Goal: Information Seeking & Learning: Check status

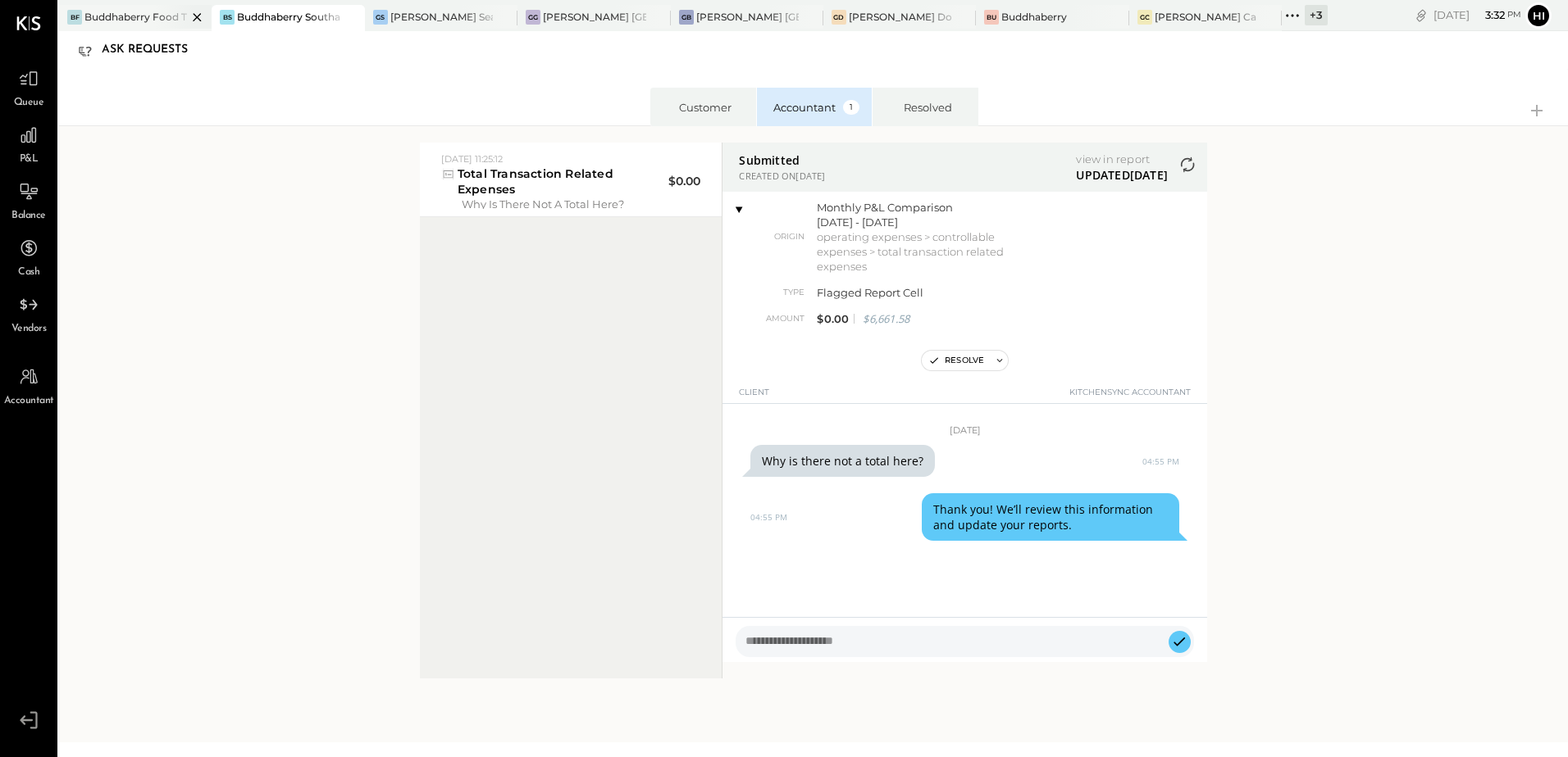
click at [163, 22] on div at bounding box center [183, 17] width 57 height 24
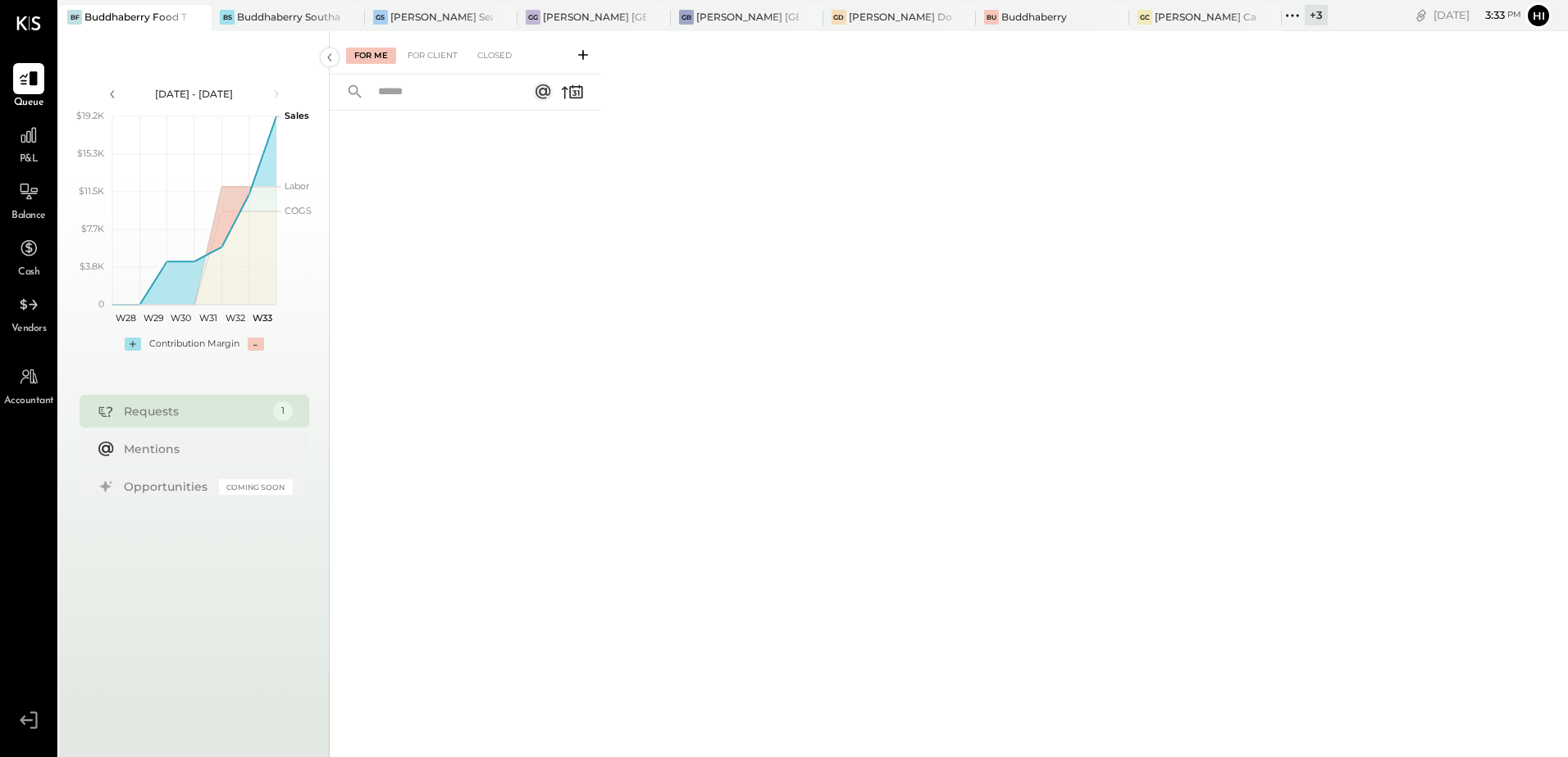
click at [436, 65] on div "For Me For Client Closed" at bounding box center [465, 53] width 270 height 43
click at [436, 59] on div "For Client" at bounding box center [432, 56] width 66 height 17
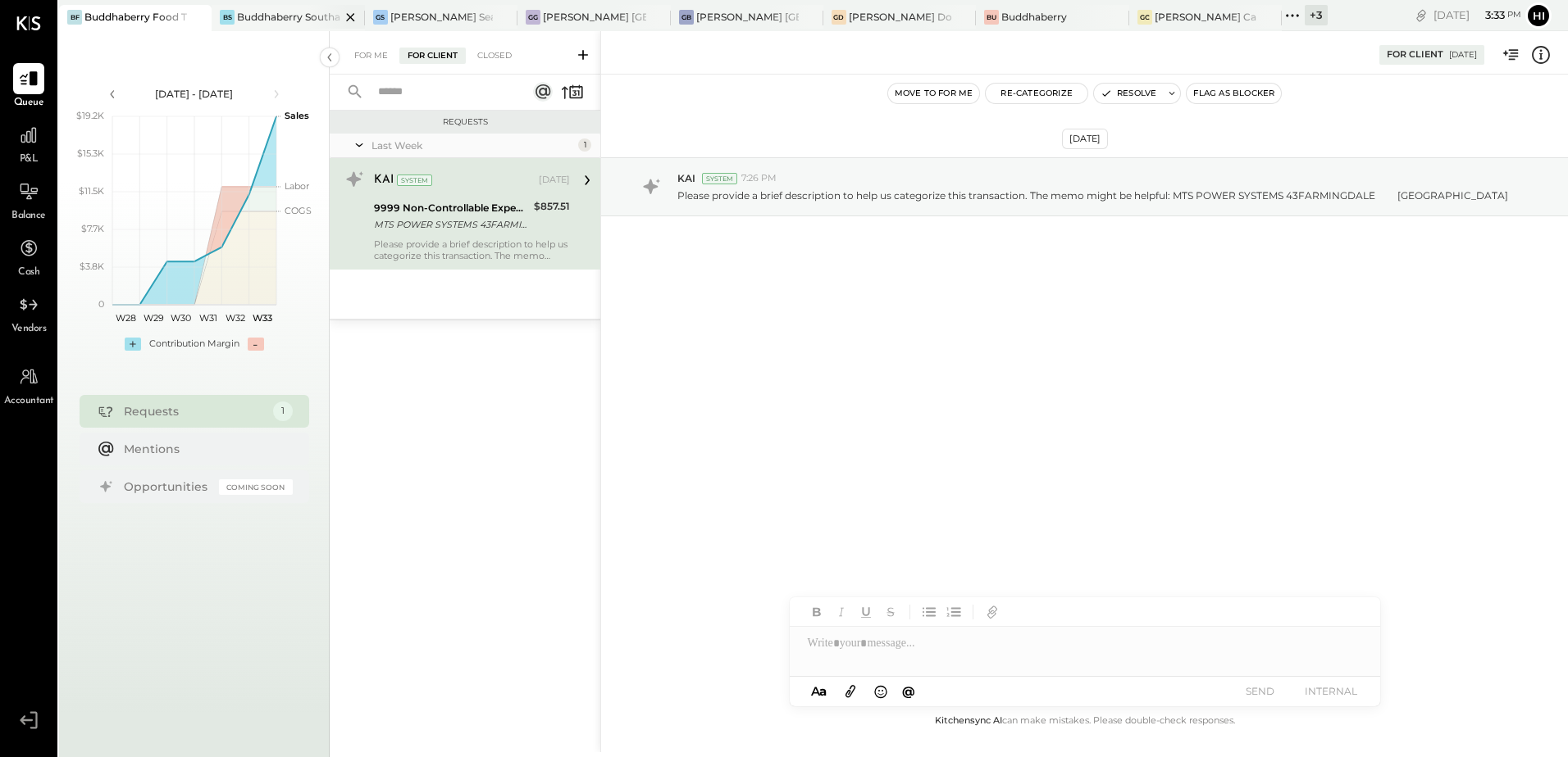
click at [277, 11] on div "Buddhaberry Southampton" at bounding box center [289, 17] width 103 height 14
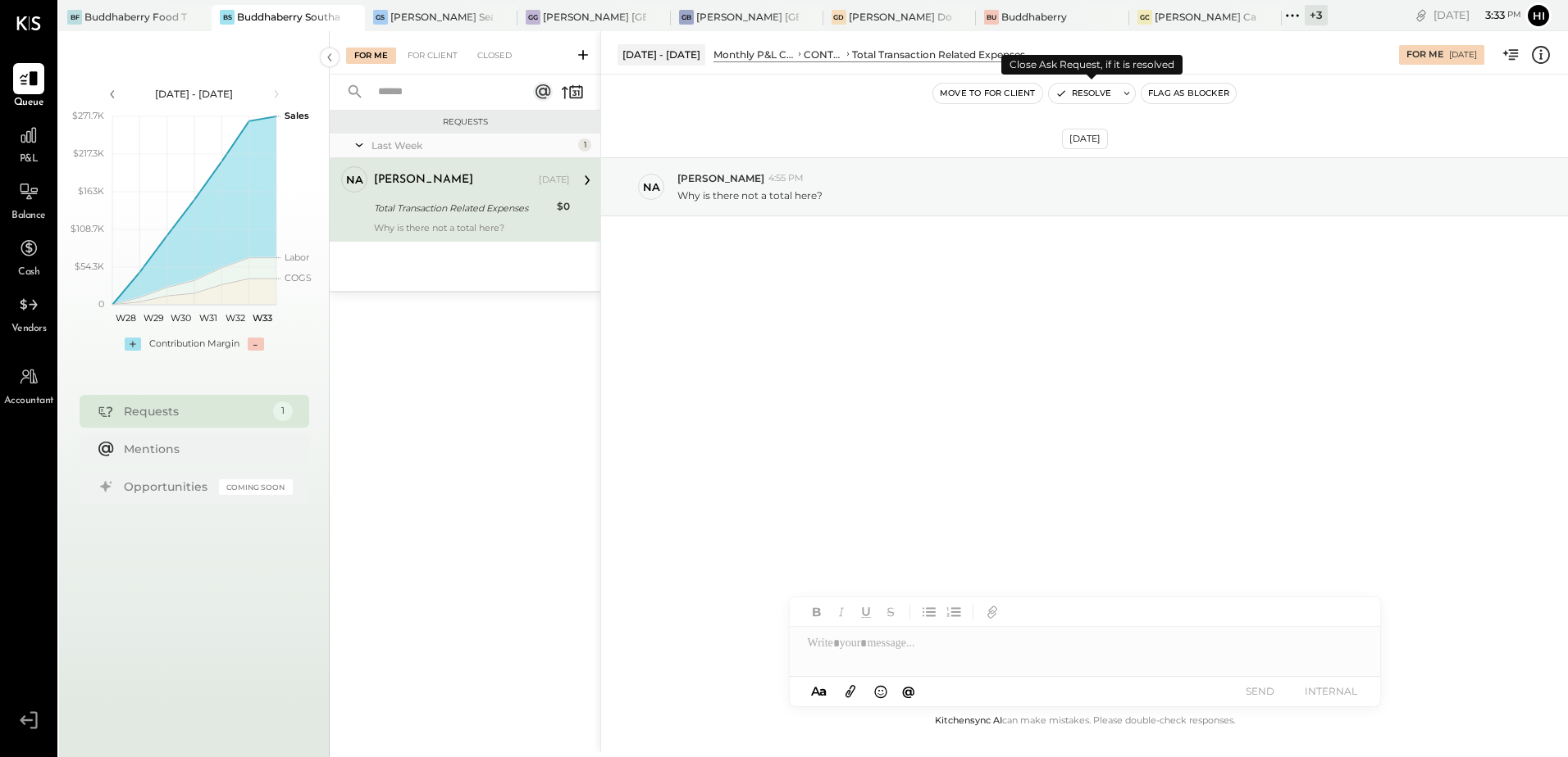
click at [1104, 96] on button "Resolve" at bounding box center [1083, 94] width 69 height 20
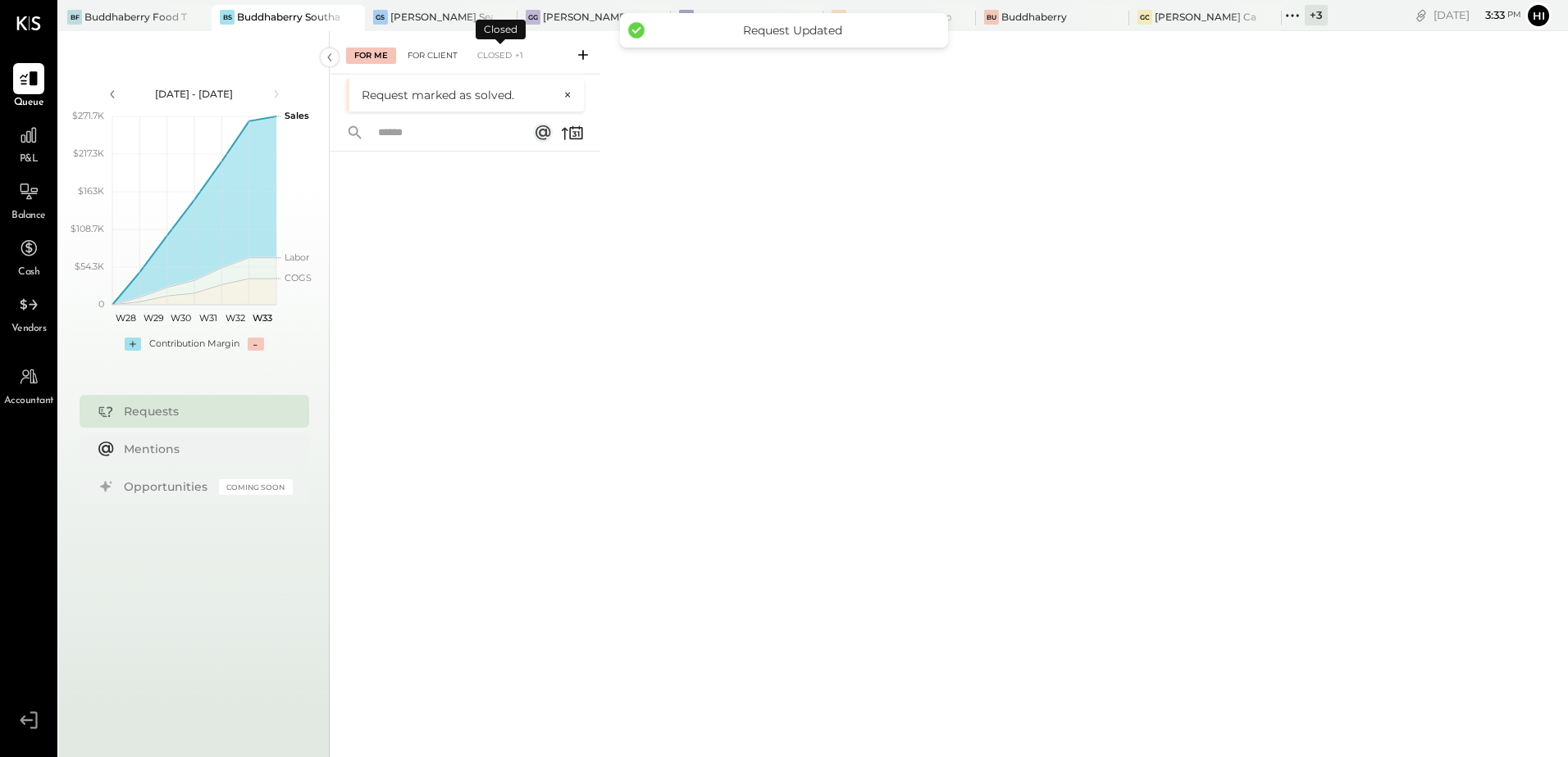
click at [425, 60] on div "For Client" at bounding box center [432, 56] width 66 height 17
click at [489, 54] on div "Closed" at bounding box center [494, 56] width 51 height 17
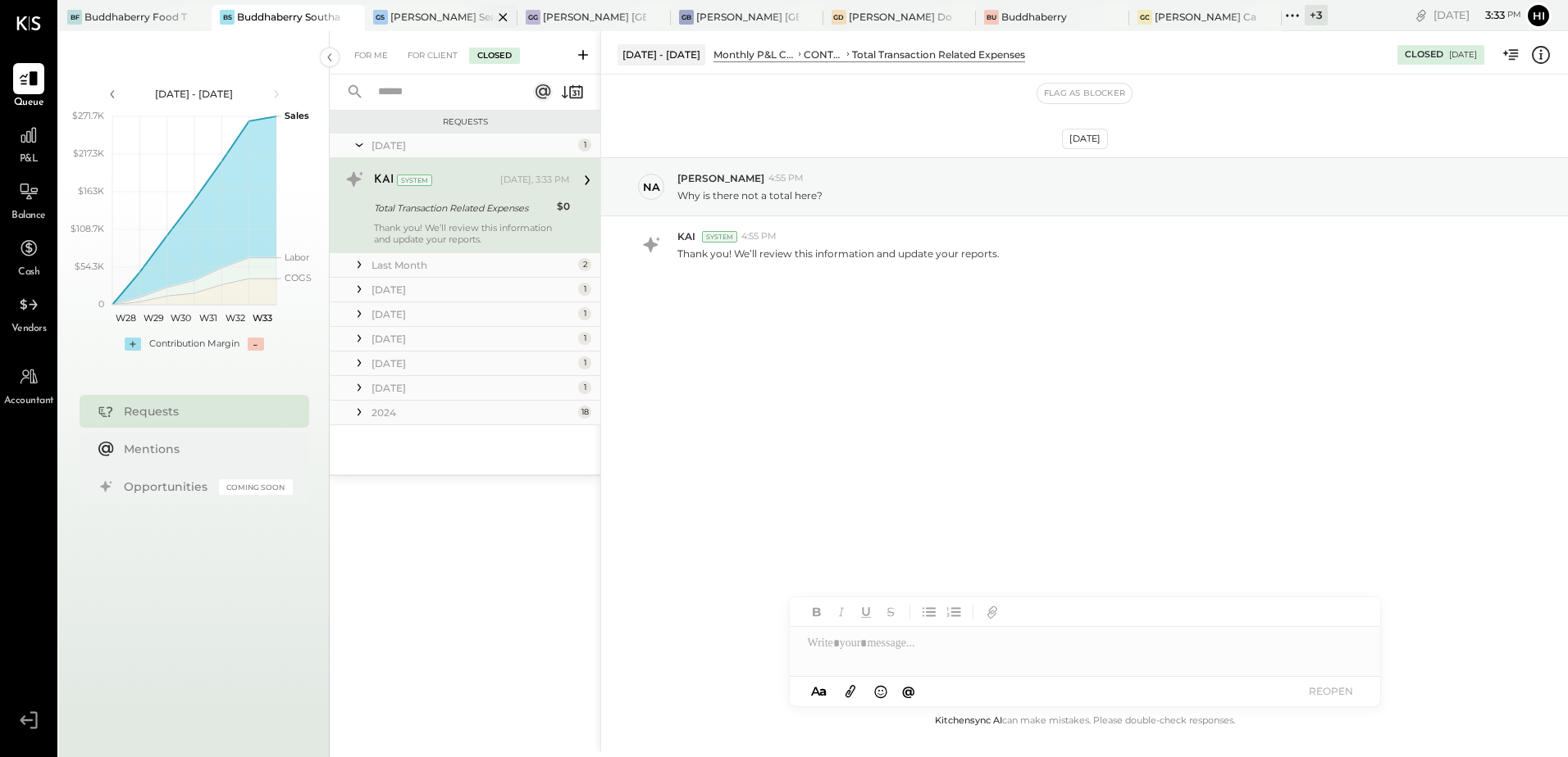
click at [445, 22] on div "[PERSON_NAME] Seaport" at bounding box center [442, 17] width 103 height 14
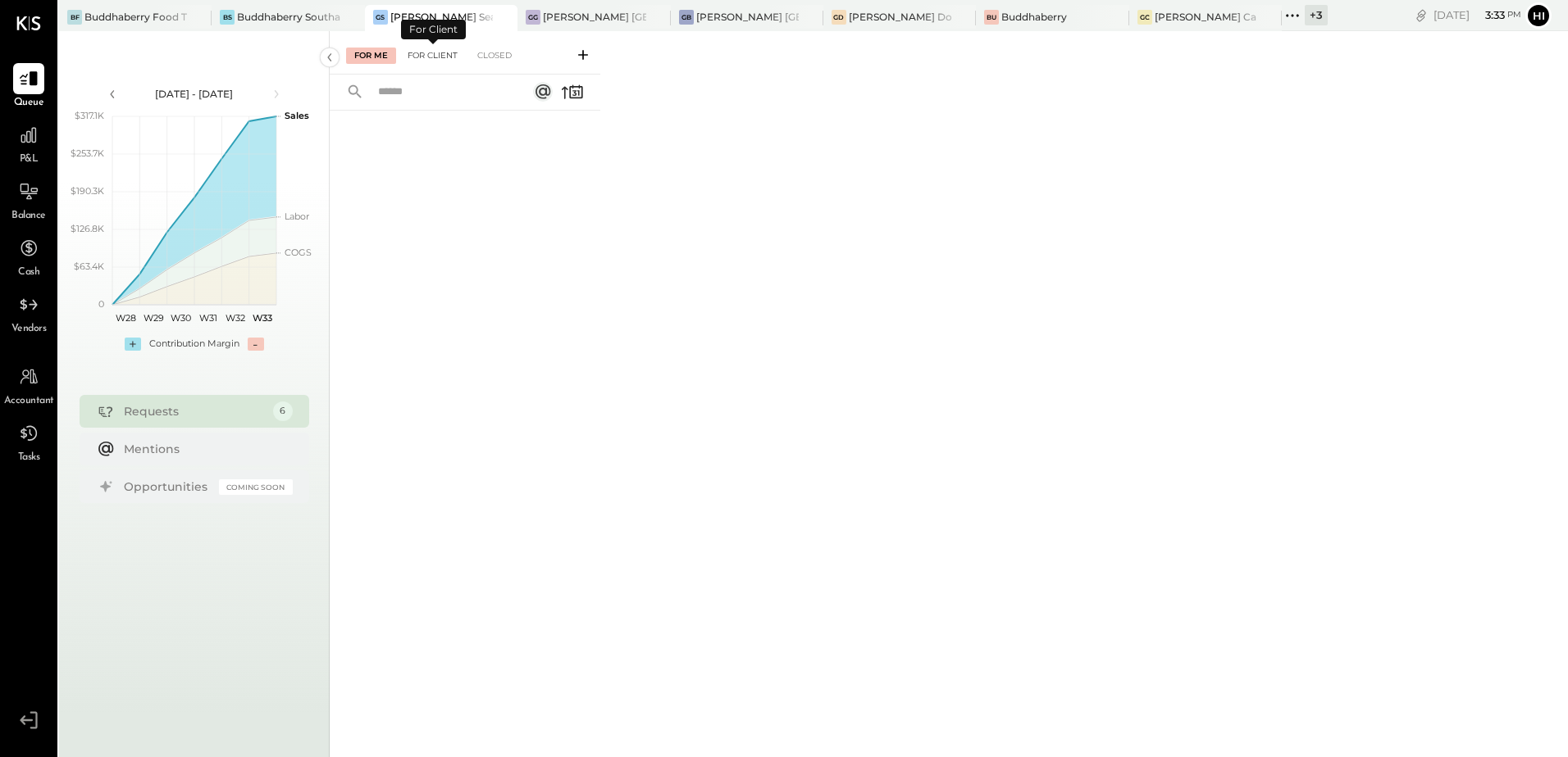
click at [434, 51] on div "For Client" at bounding box center [432, 56] width 66 height 17
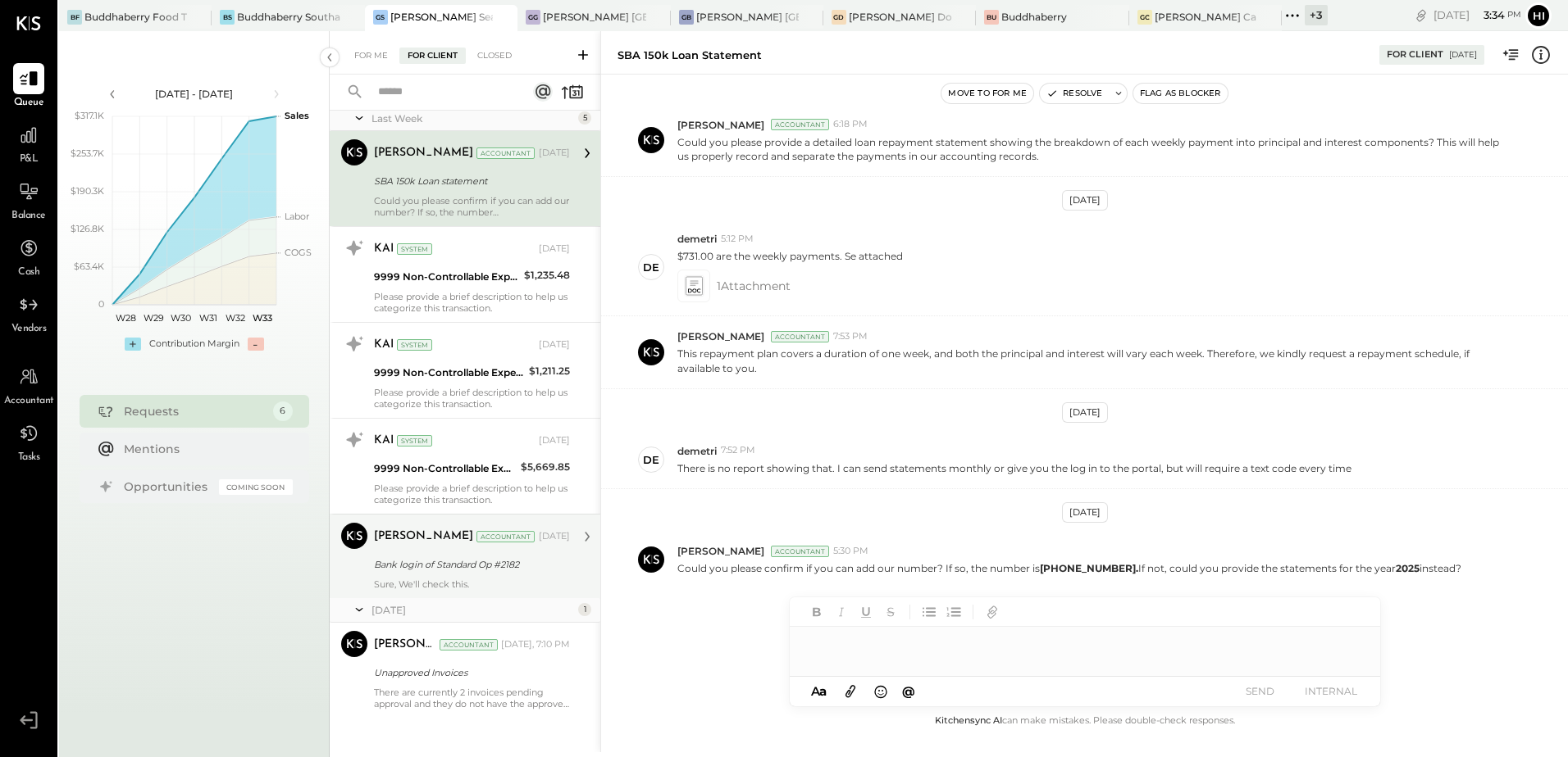
scroll to position [39, 0]
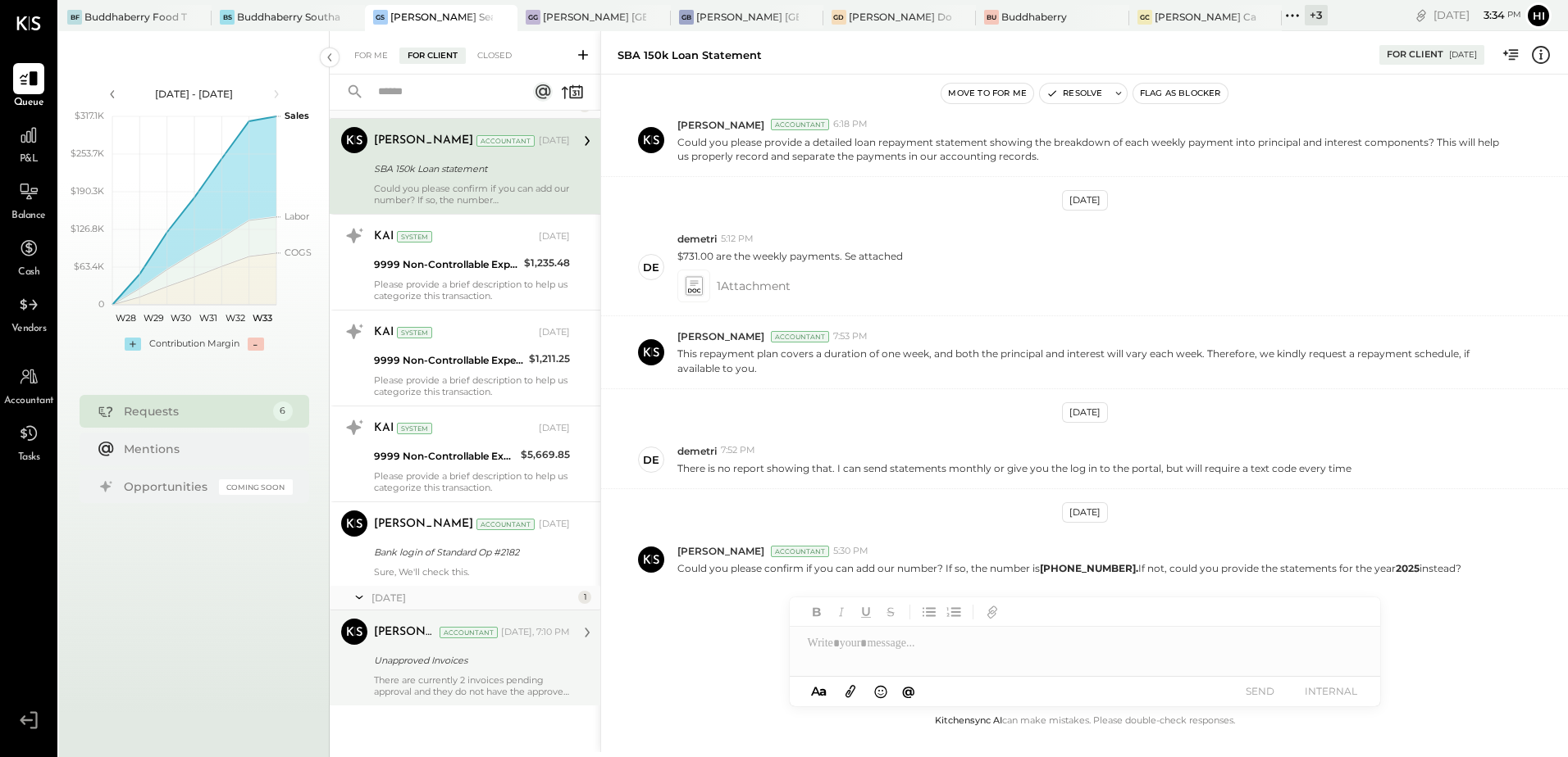
click at [538, 653] on div "Unapproved Invoices" at bounding box center [470, 661] width 191 height 17
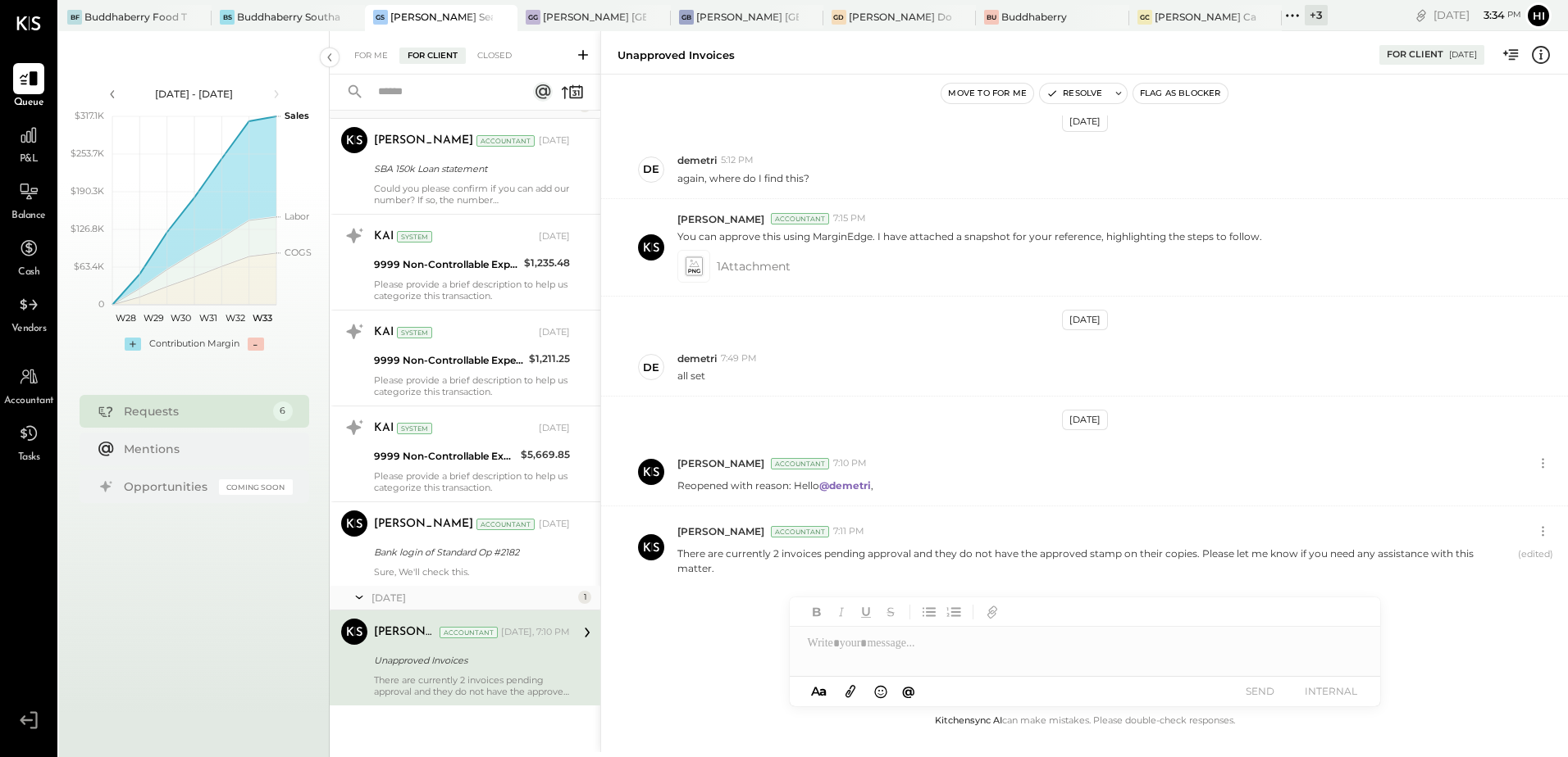
scroll to position [205, 0]
click at [1088, 95] on button "Resolve" at bounding box center [1074, 94] width 69 height 20
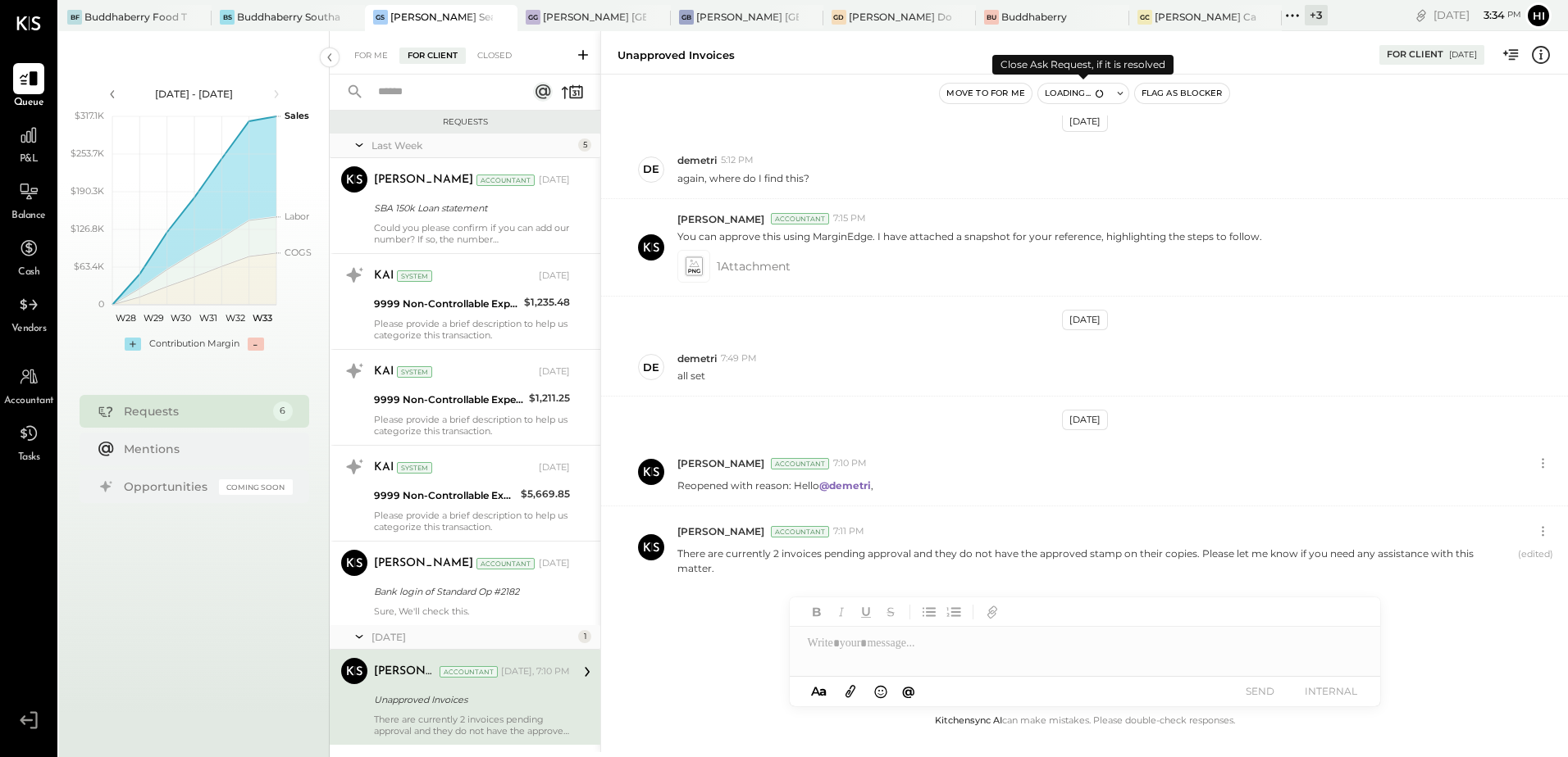
scroll to position [251, 0]
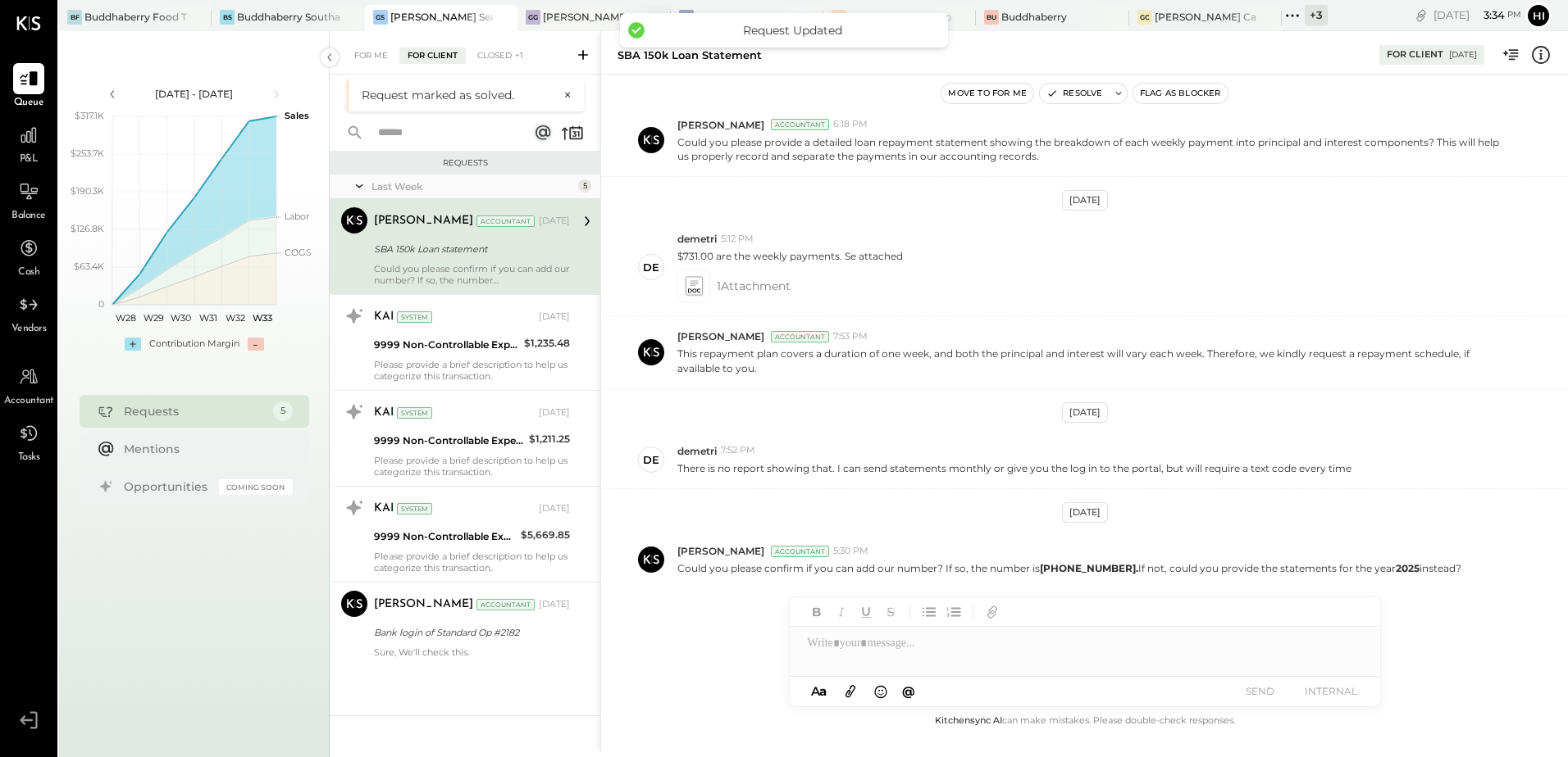
drag, startPoint x: 1088, startPoint y: 95, endPoint x: 574, endPoint y: 13, distance: 520.5
click at [574, 13] on div "[PERSON_NAME] [GEOGRAPHIC_DATA]" at bounding box center [594, 17] width 103 height 14
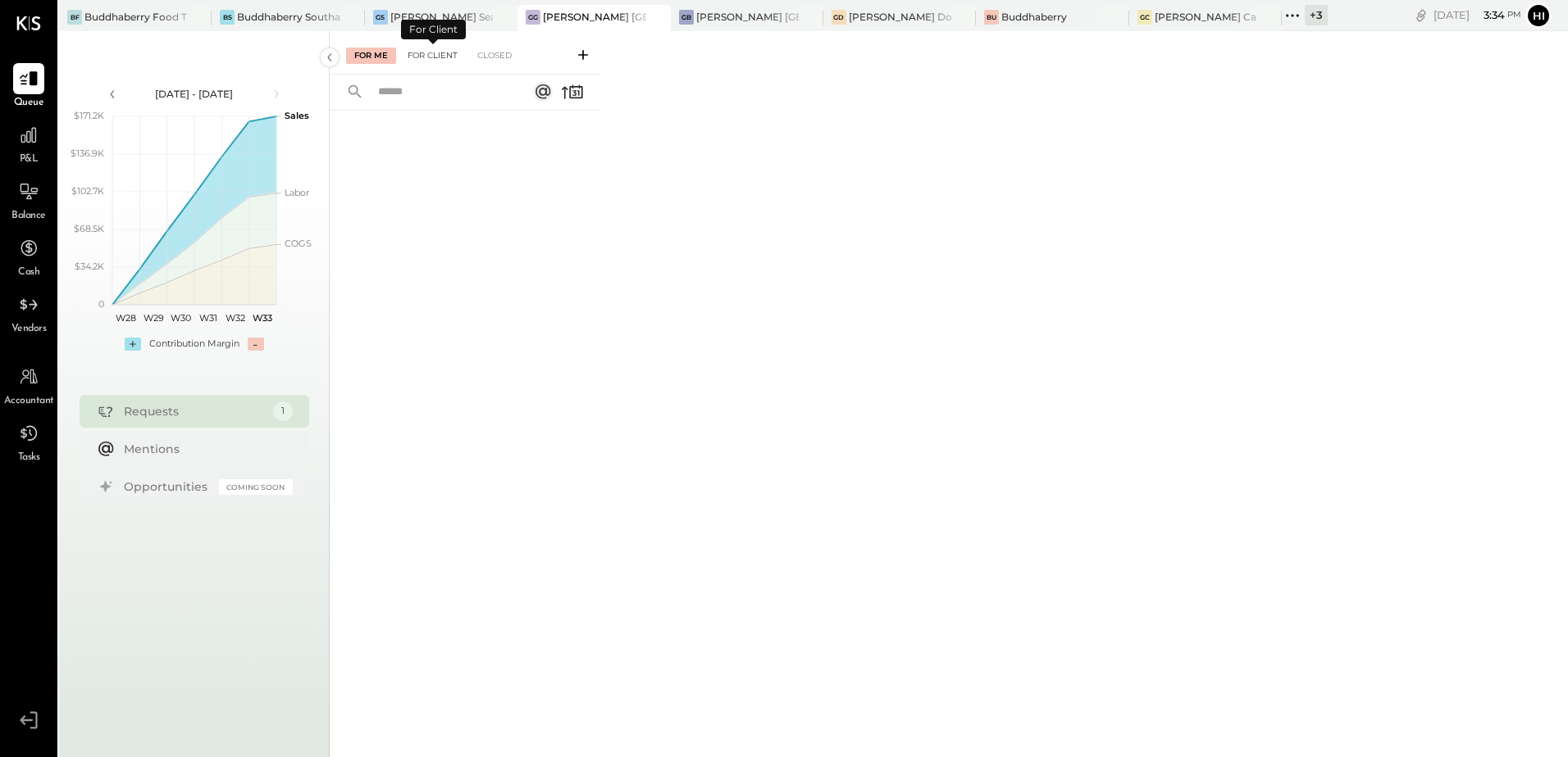
click at [431, 53] on div "For Client" at bounding box center [432, 56] width 66 height 17
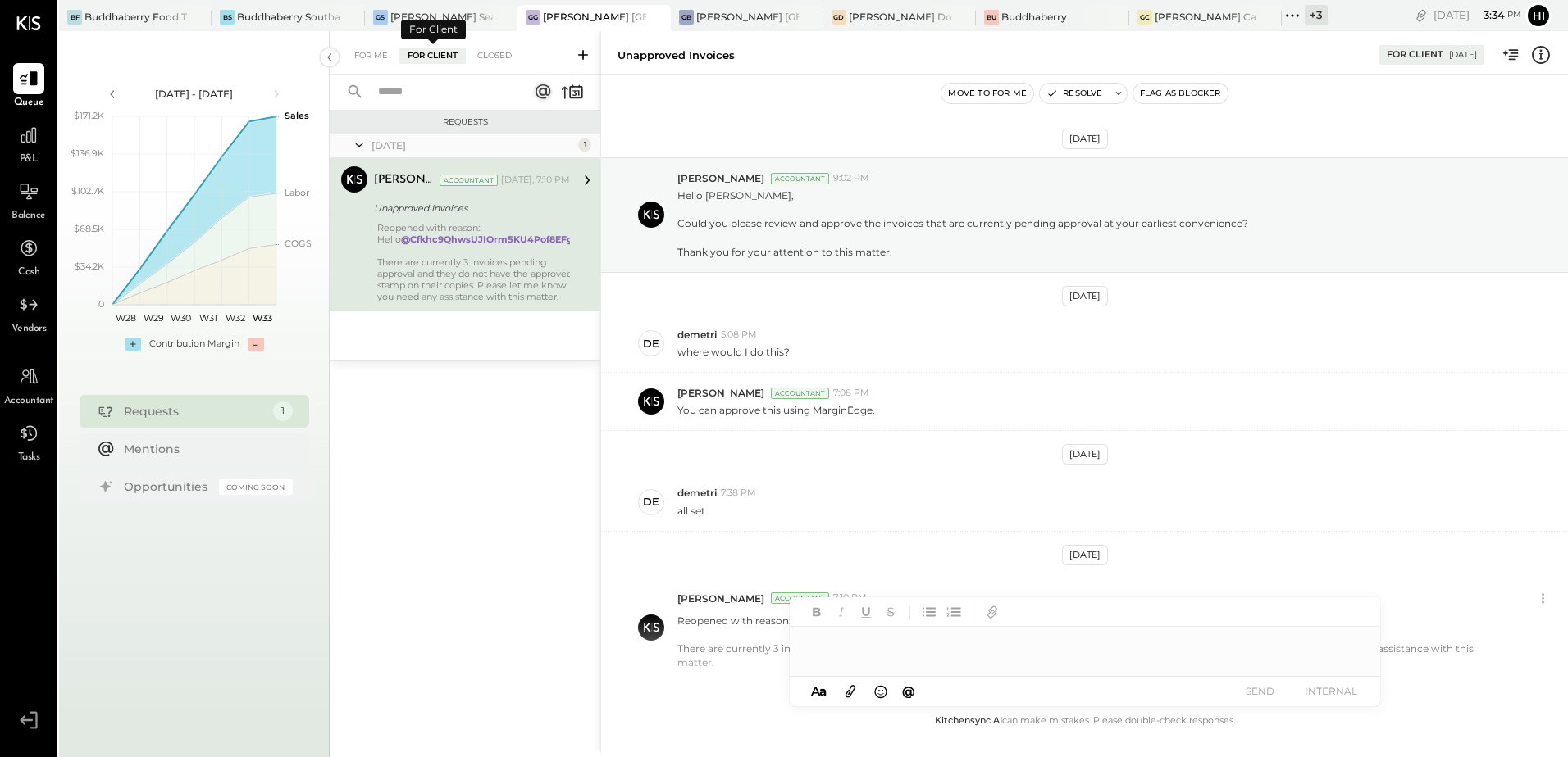
scroll to position [95, 0]
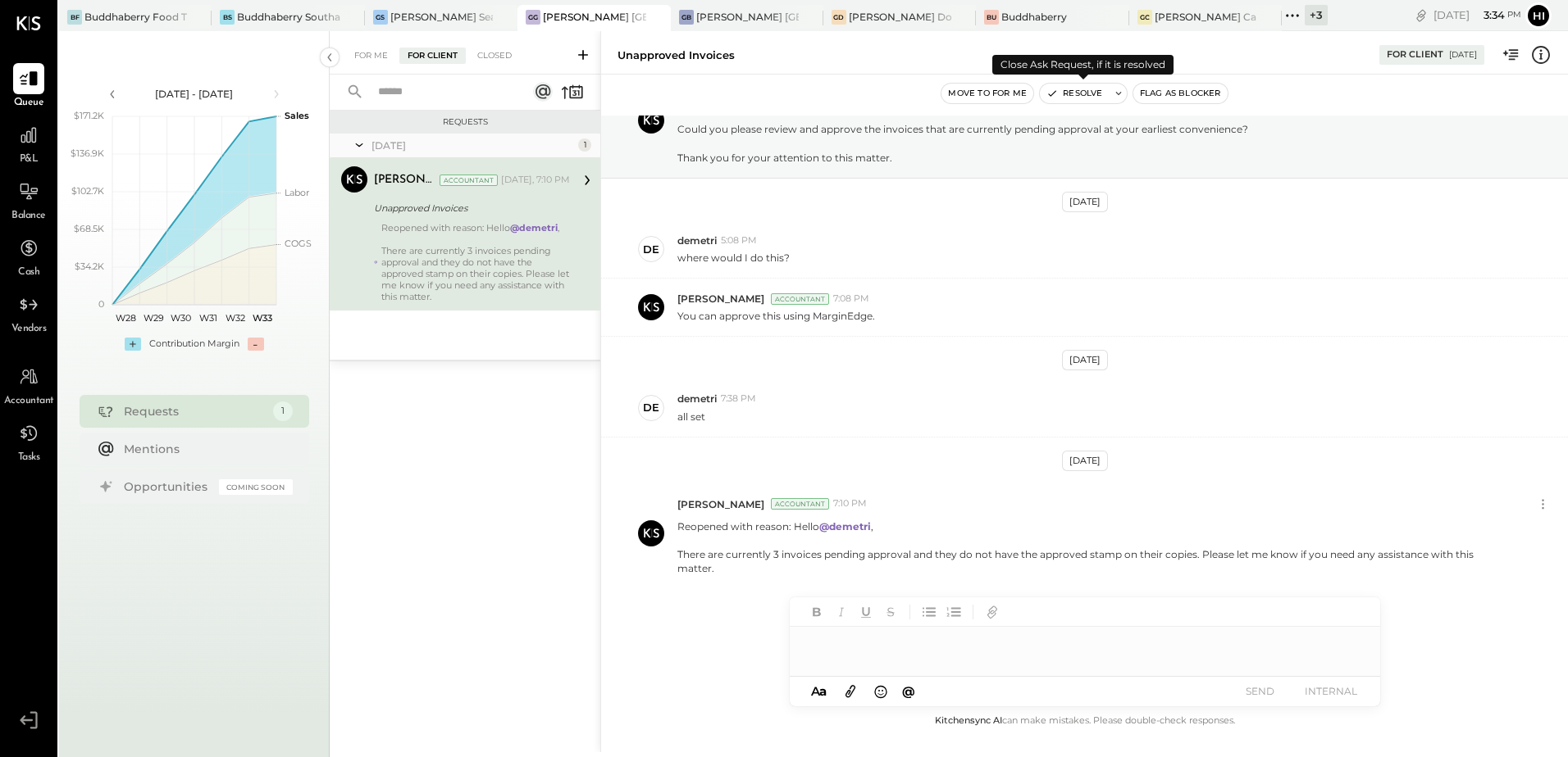
click at [1087, 92] on button "Resolve" at bounding box center [1074, 94] width 69 height 20
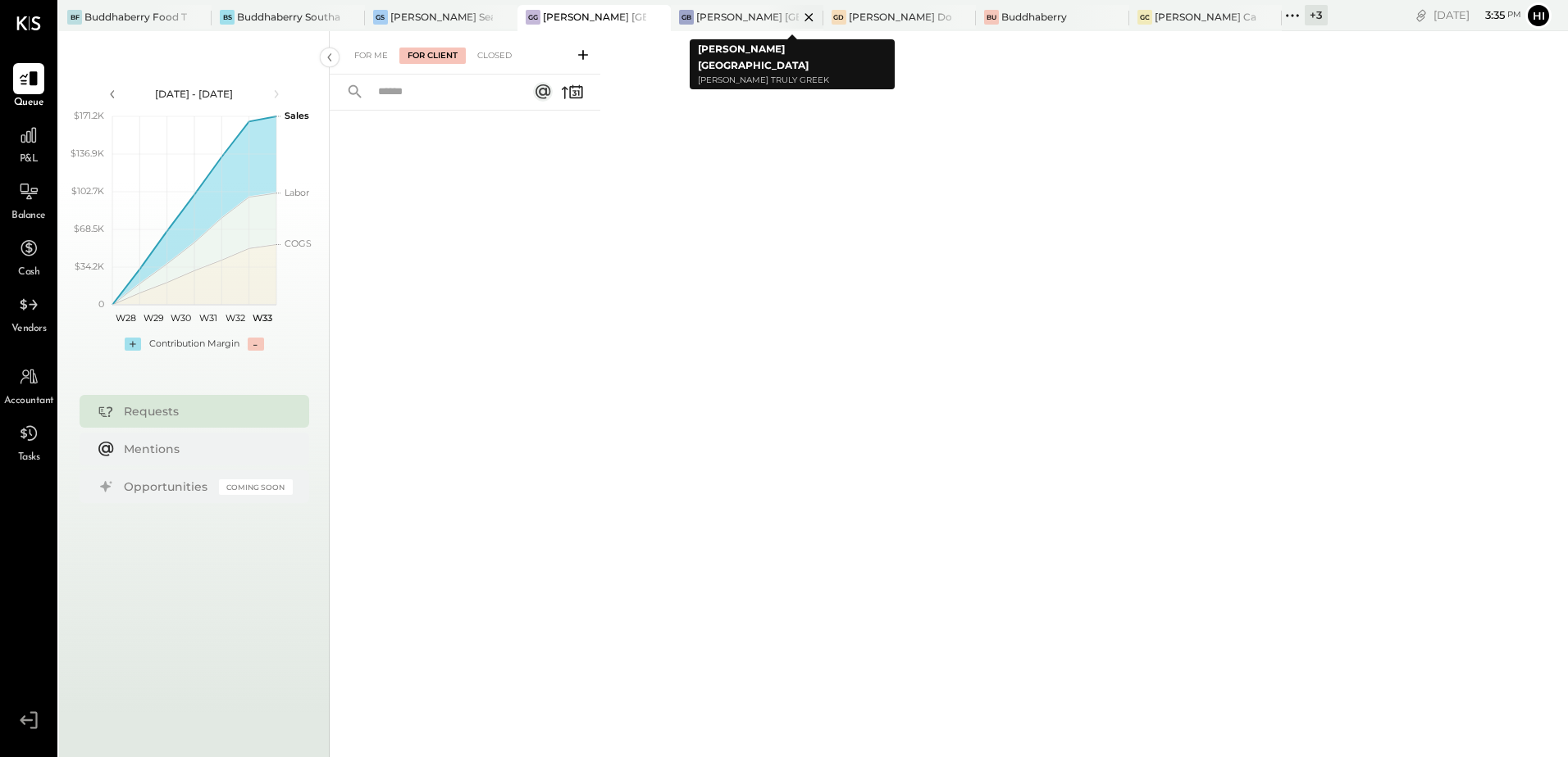
click at [748, 18] on div "[PERSON_NAME] [GEOGRAPHIC_DATA]" at bounding box center [747, 17] width 103 height 14
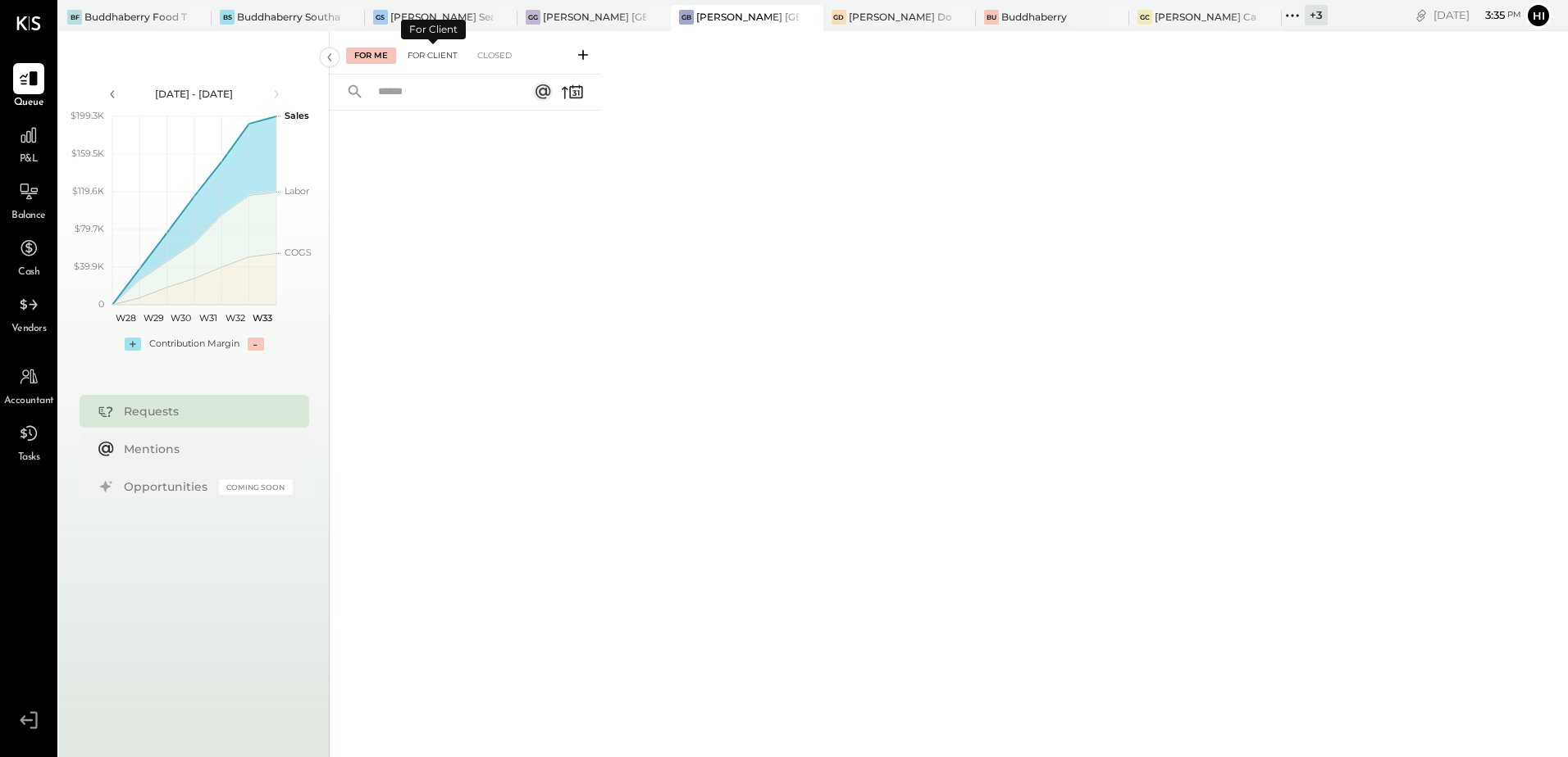
click at [440, 51] on div "For Client" at bounding box center [432, 56] width 66 height 17
click at [503, 56] on div "Closed" at bounding box center [494, 56] width 51 height 17
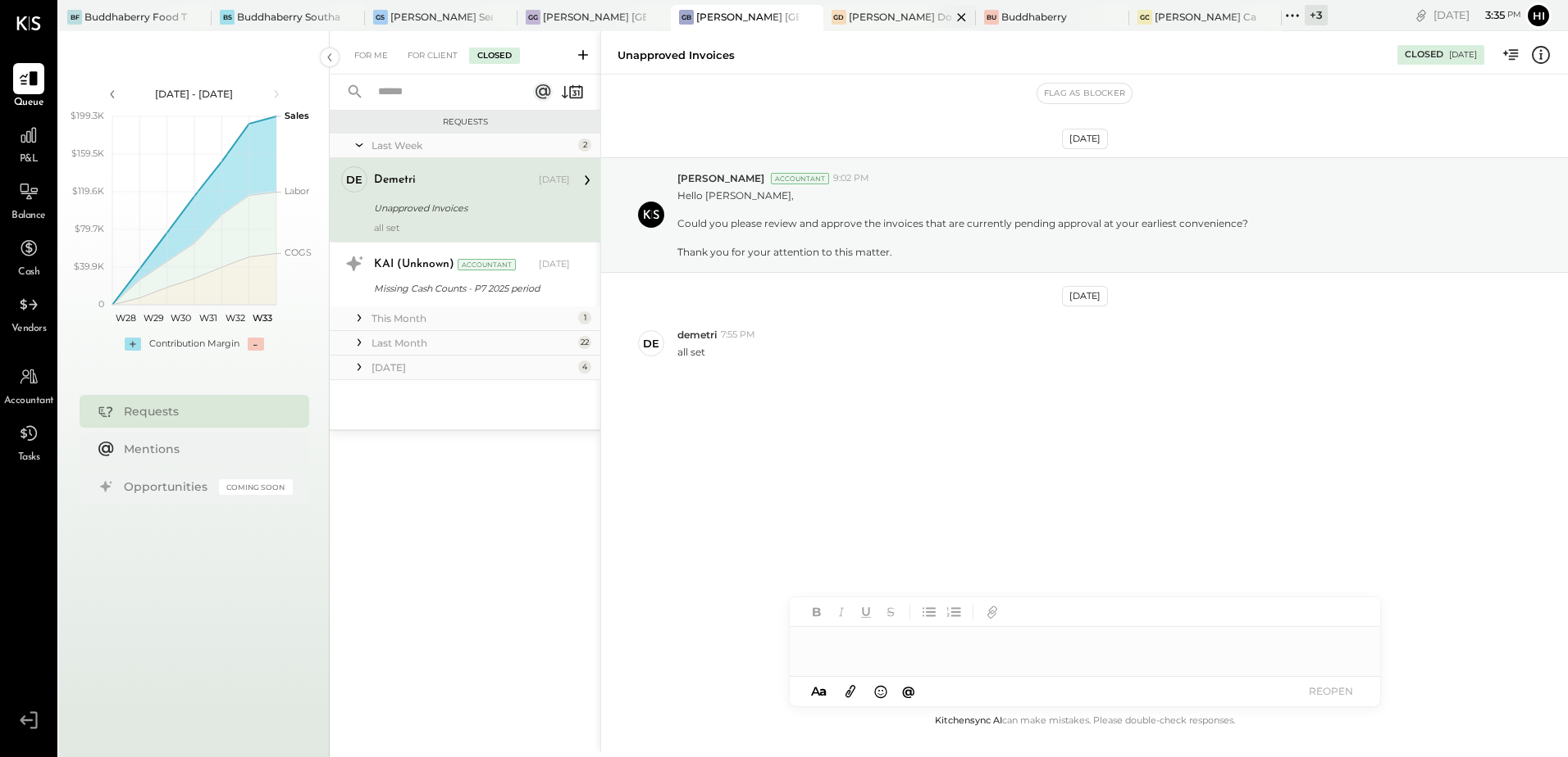
click at [918, 13] on div at bounding box center [947, 17] width 57 height 24
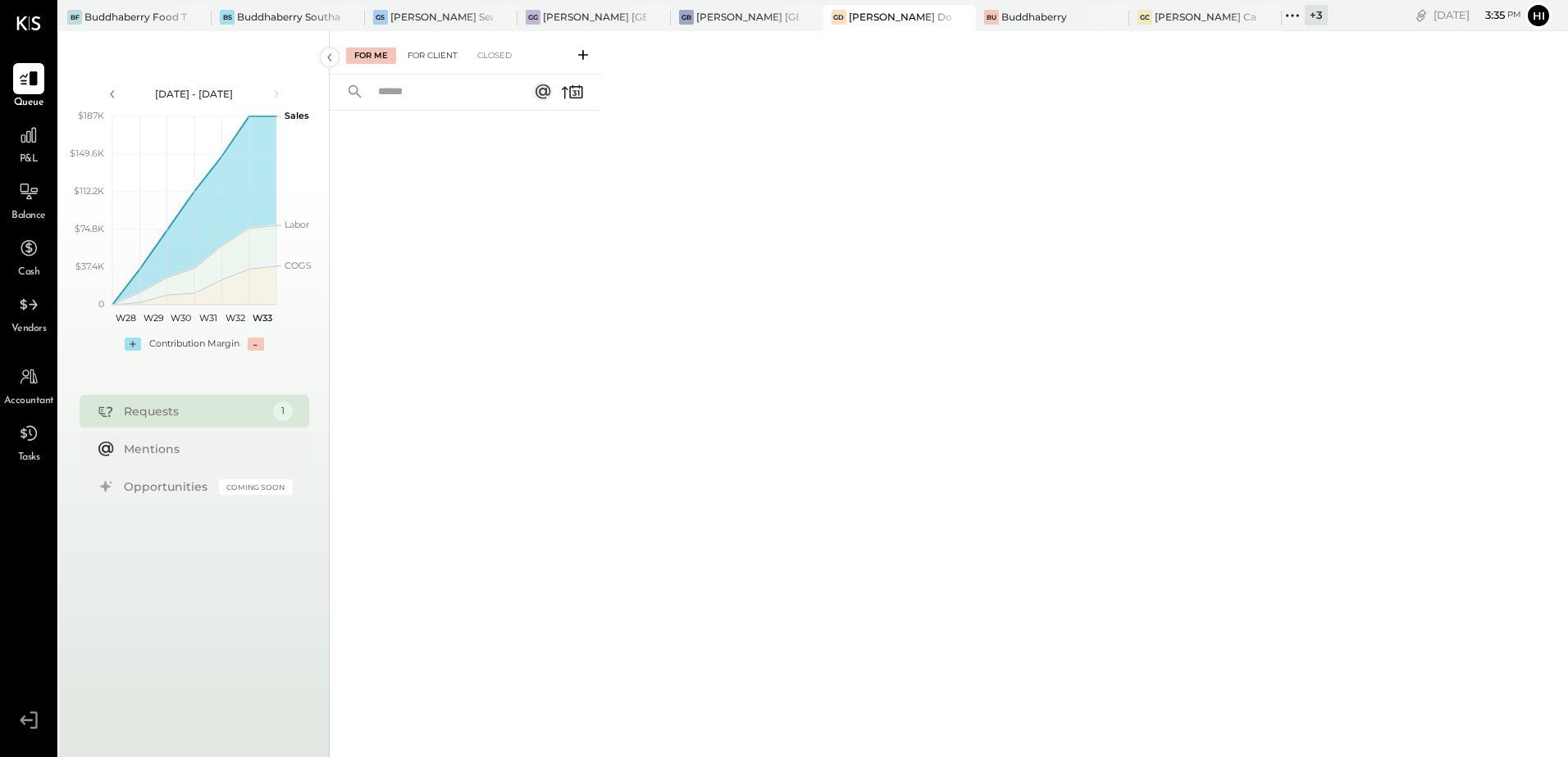
click at [426, 59] on div "For Client" at bounding box center [432, 56] width 66 height 17
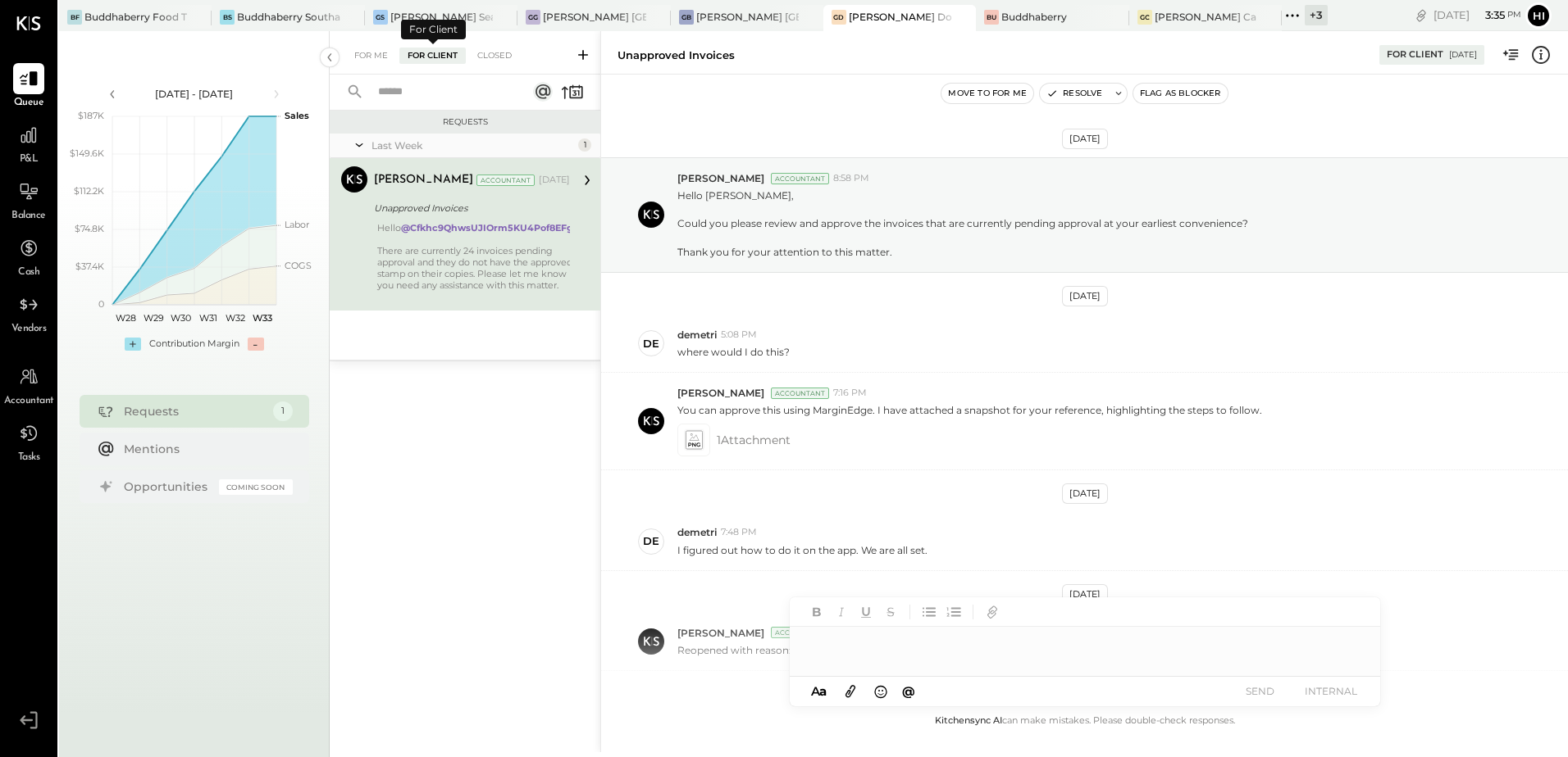
scroll to position [249, 0]
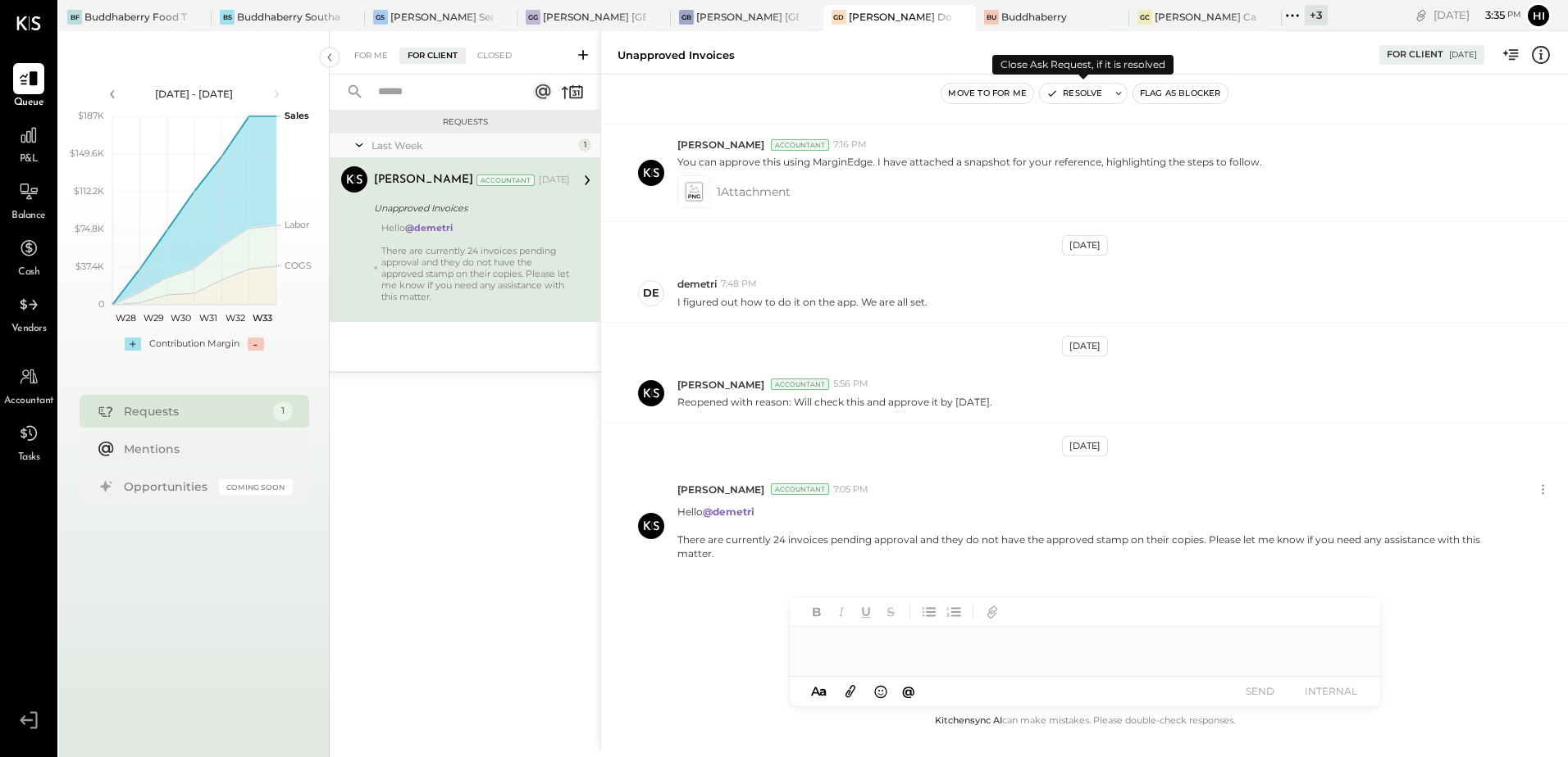
click at [1078, 90] on button "Resolve" at bounding box center [1074, 94] width 69 height 20
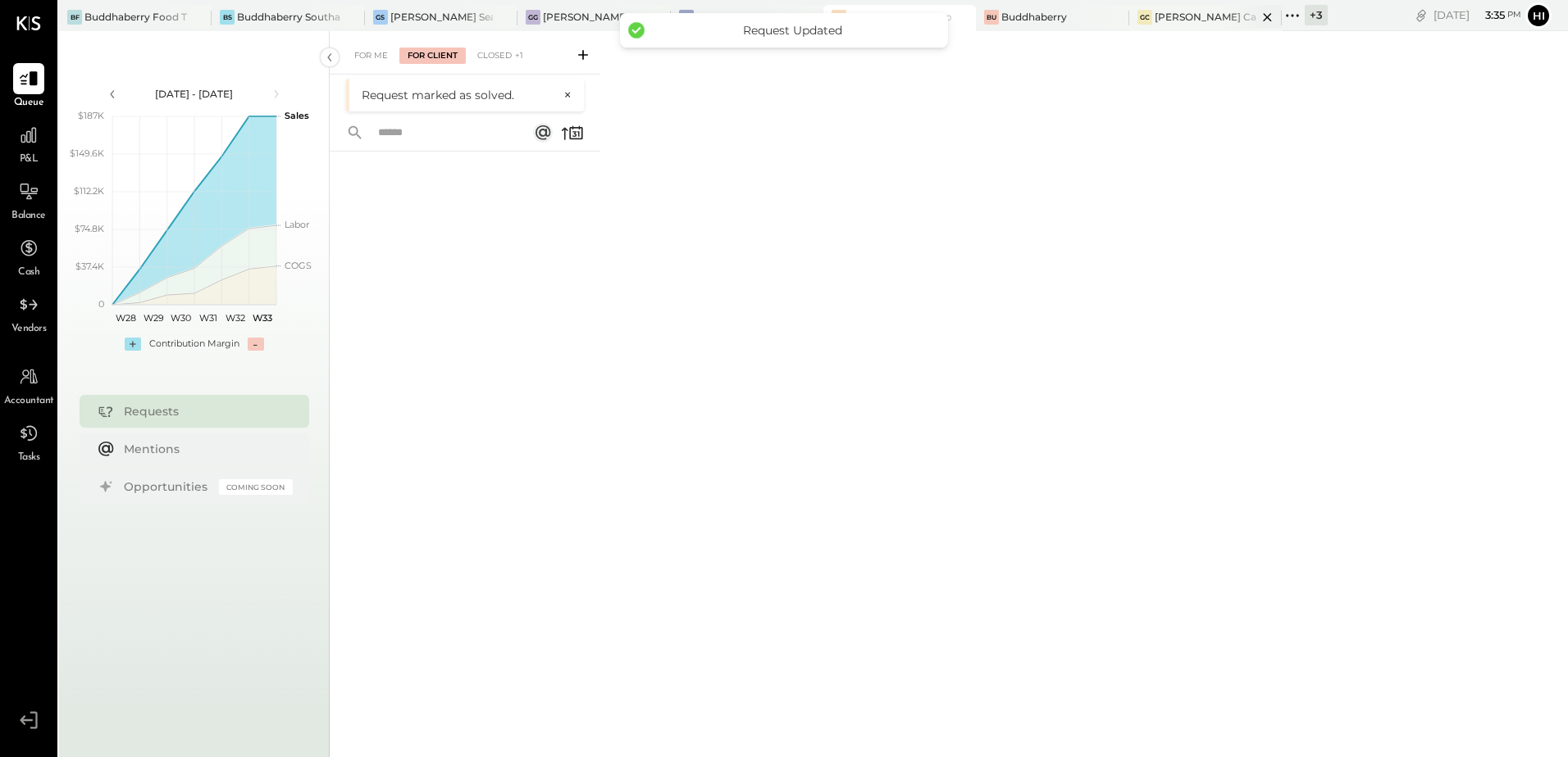
click at [1161, 22] on div "[PERSON_NAME] Causeway" at bounding box center [1206, 17] width 103 height 14
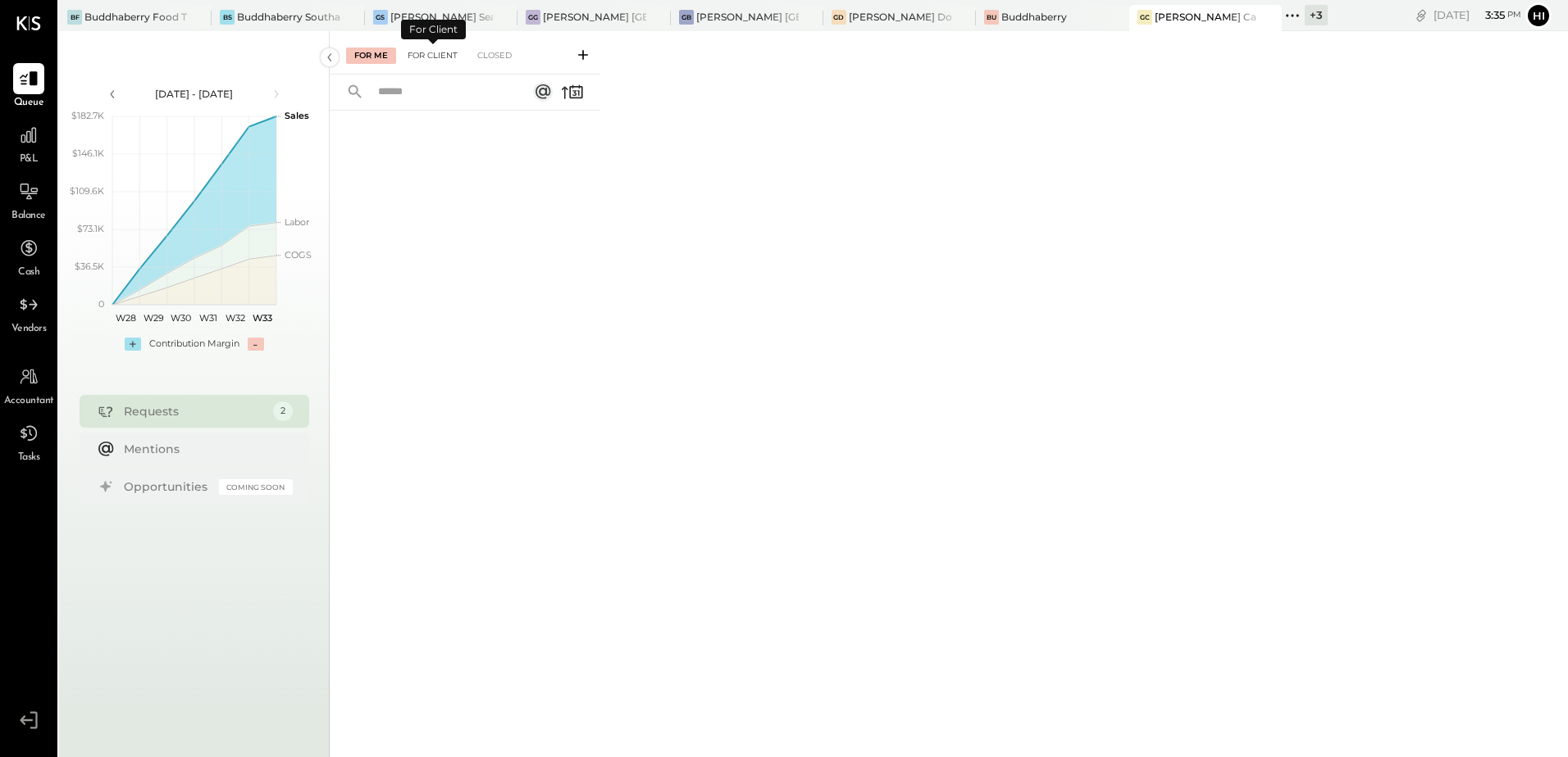
click at [447, 61] on div "For Client" at bounding box center [432, 56] width 66 height 17
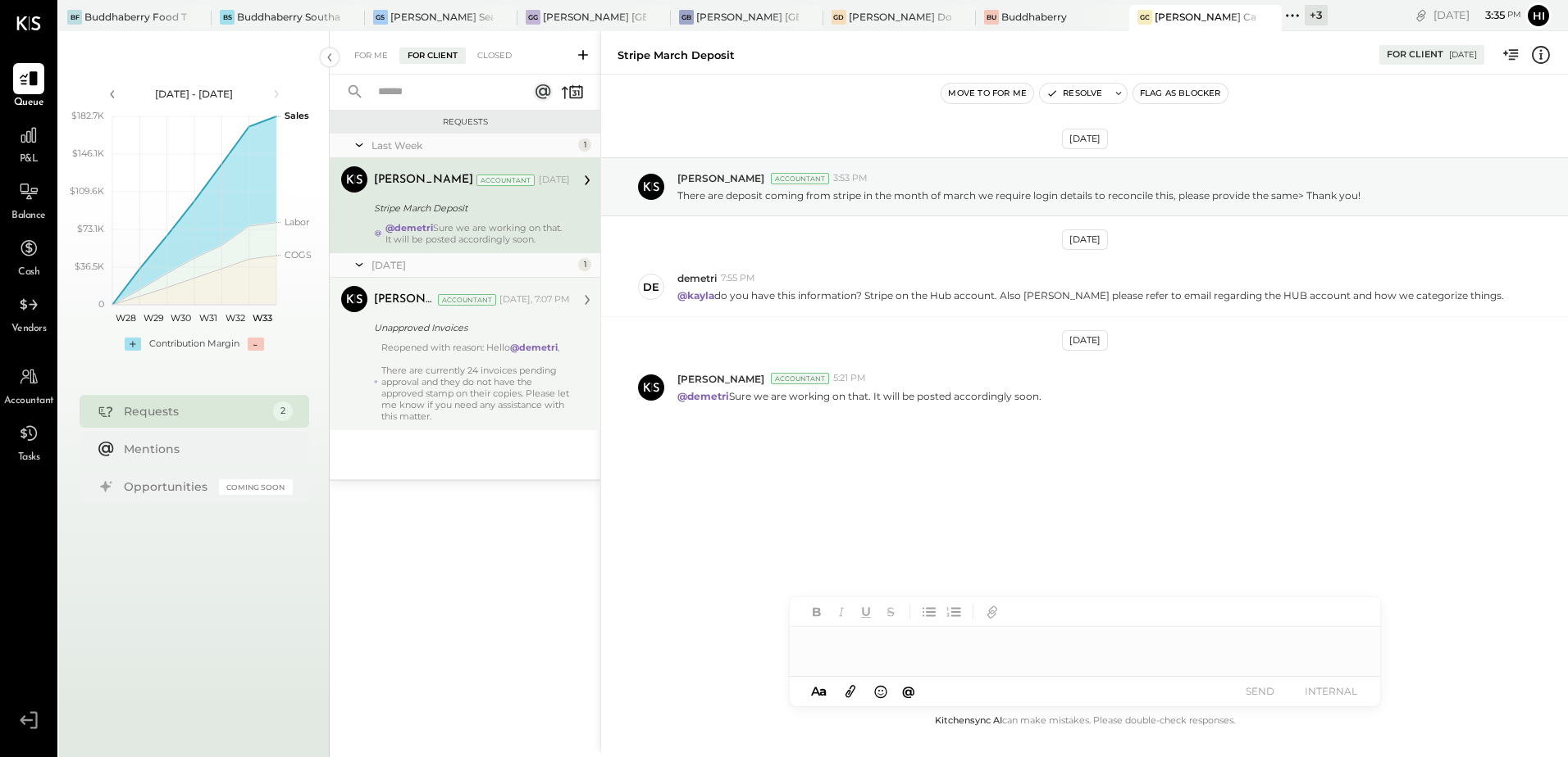
click at [517, 331] on div "Unapproved Invoices" at bounding box center [470, 328] width 191 height 17
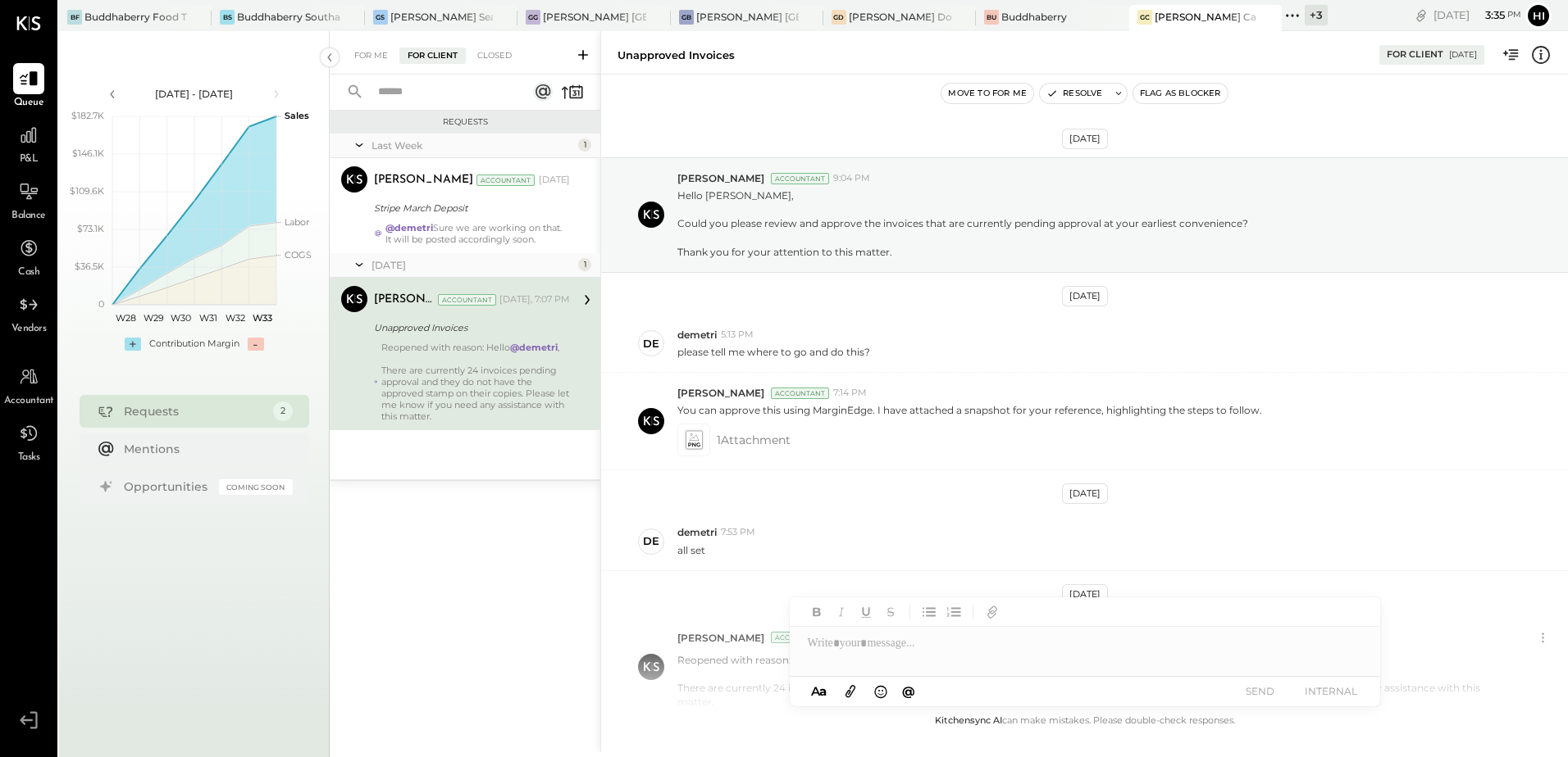
scroll to position [133, 0]
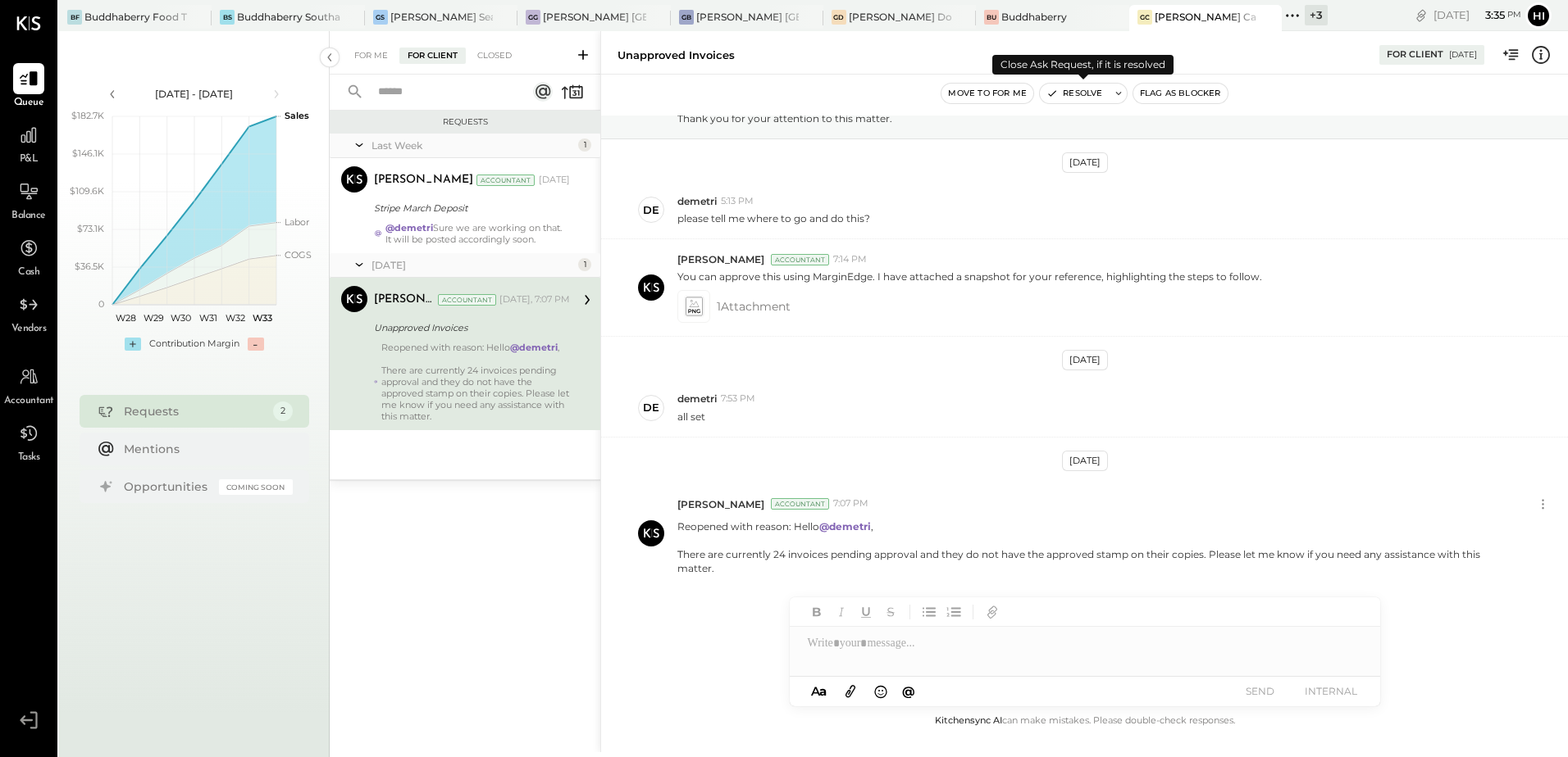
click at [1083, 92] on button "Resolve" at bounding box center [1074, 94] width 69 height 20
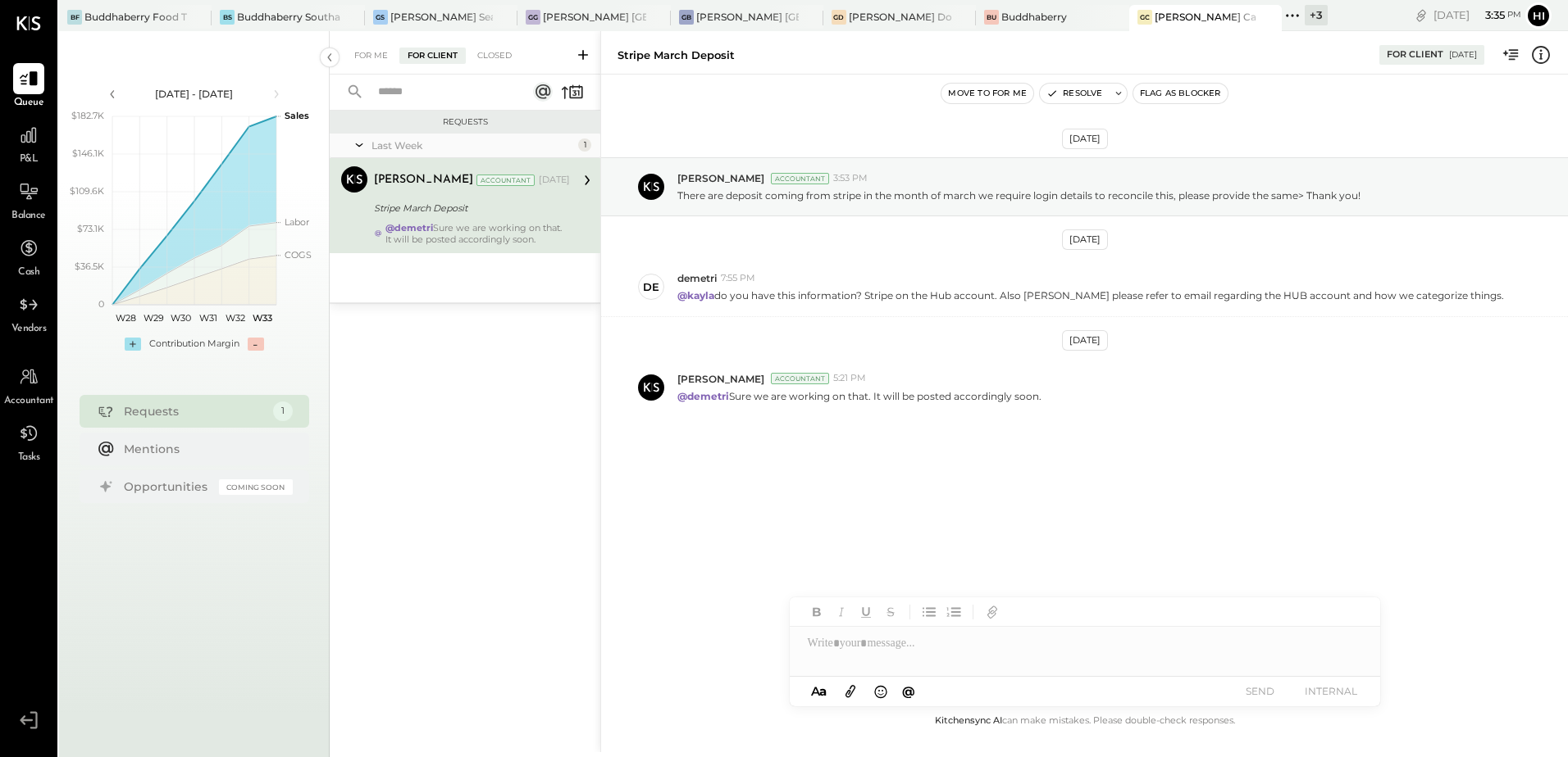
click at [1291, 15] on icon at bounding box center [1292, 15] width 2 height 2
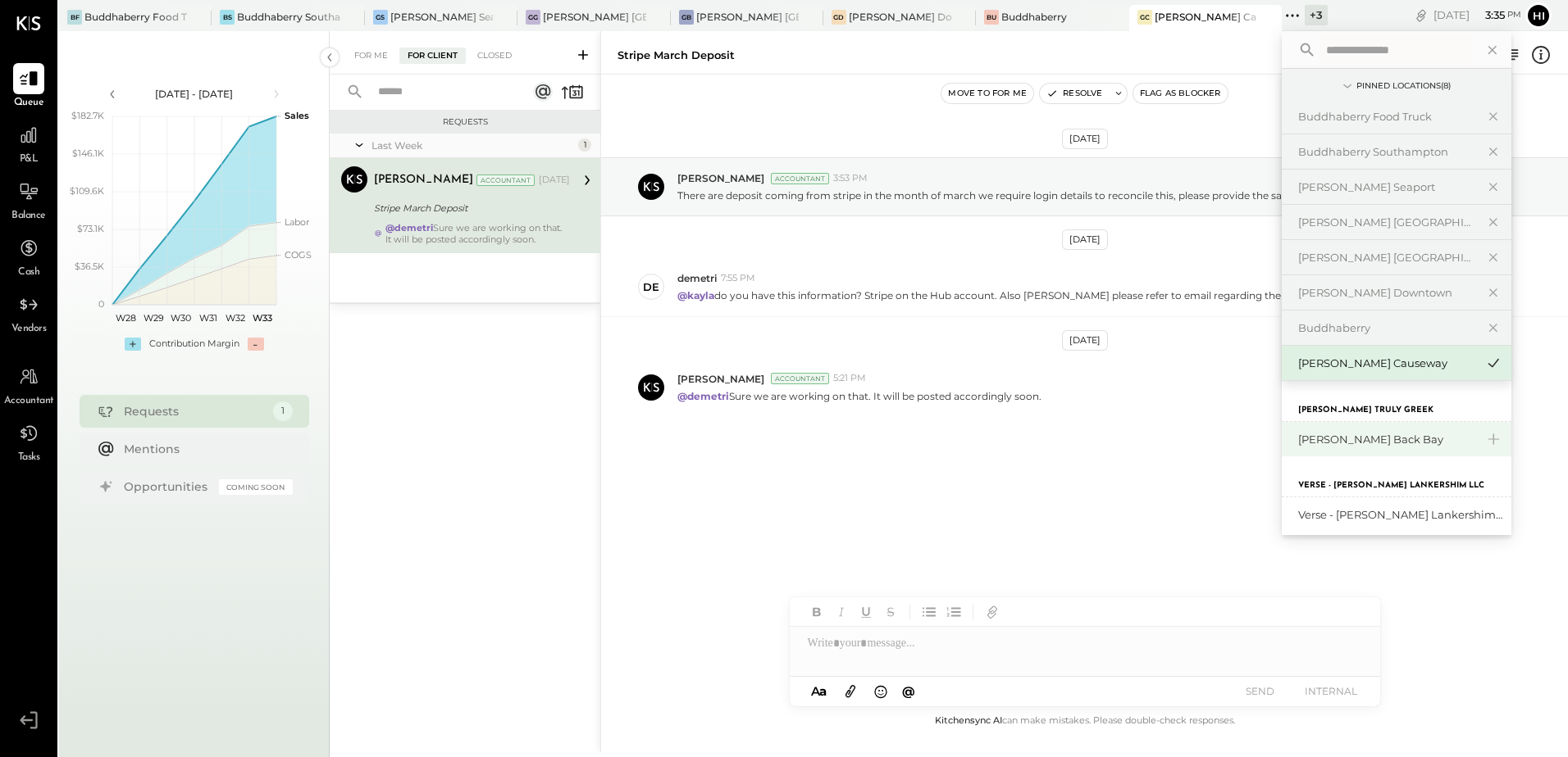
click at [1356, 446] on div "[PERSON_NAME] Back Bay" at bounding box center [1387, 439] width 178 height 16
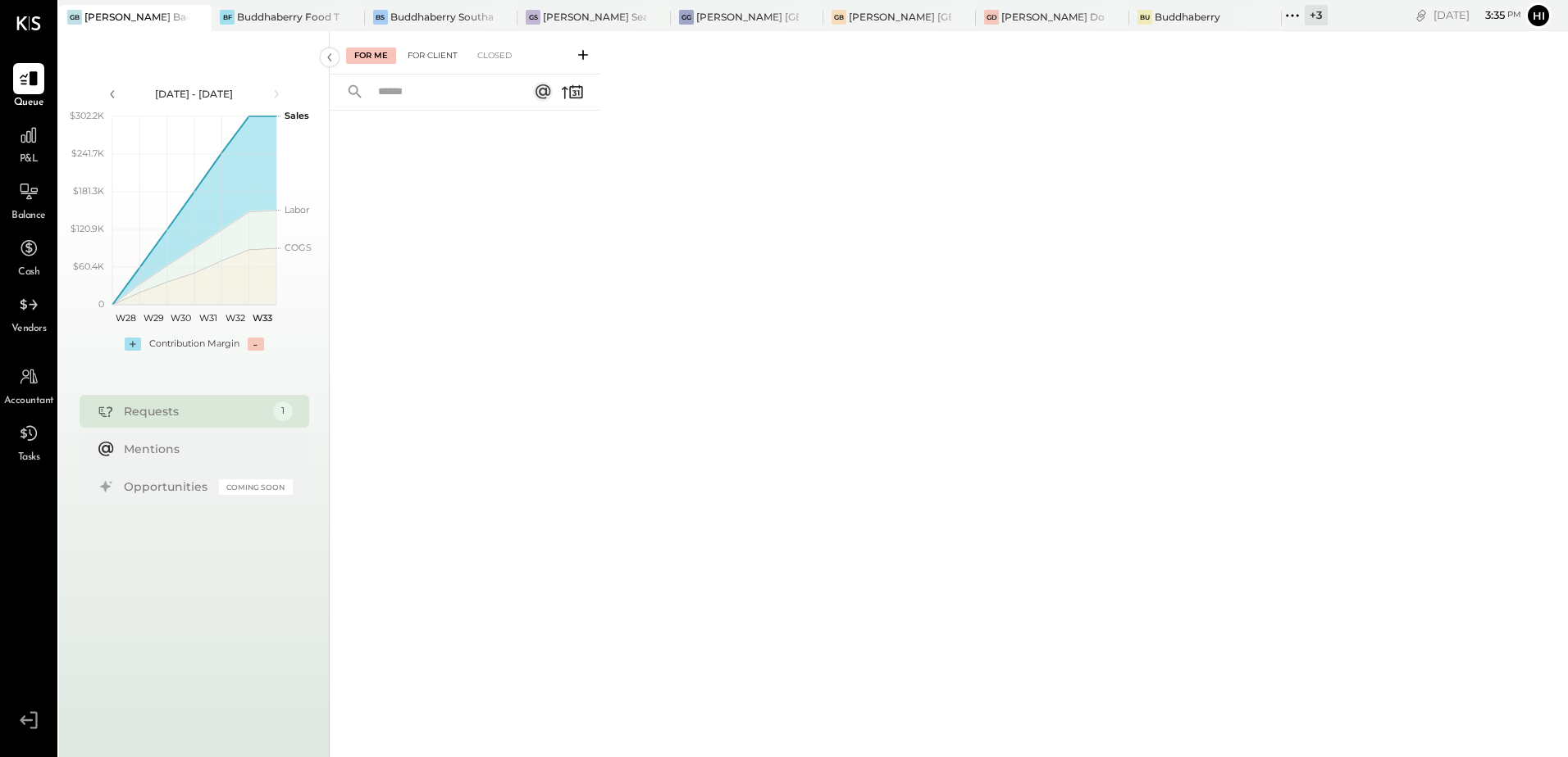
click at [442, 56] on div "For Client" at bounding box center [432, 56] width 66 height 17
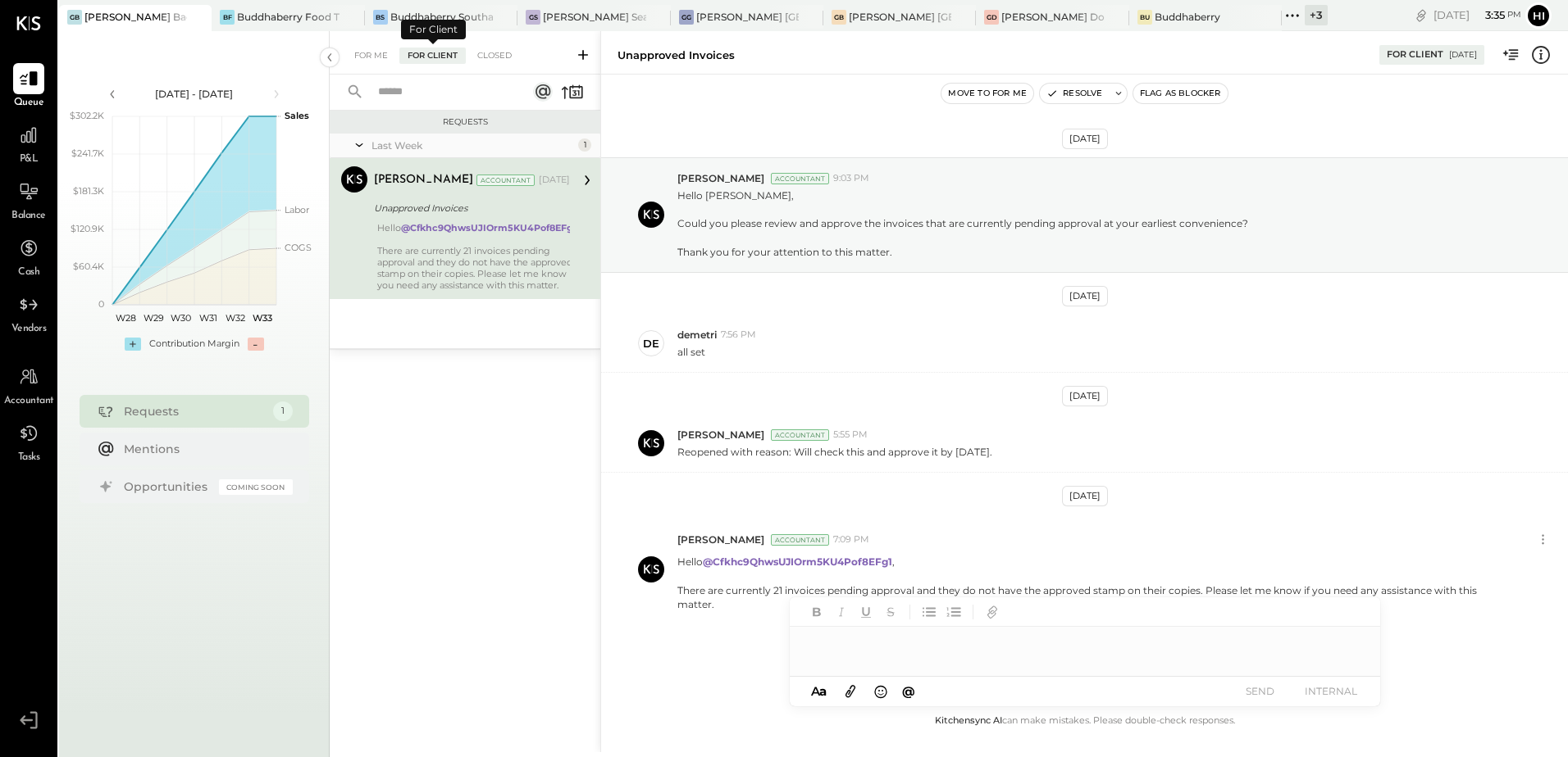
scroll to position [36, 0]
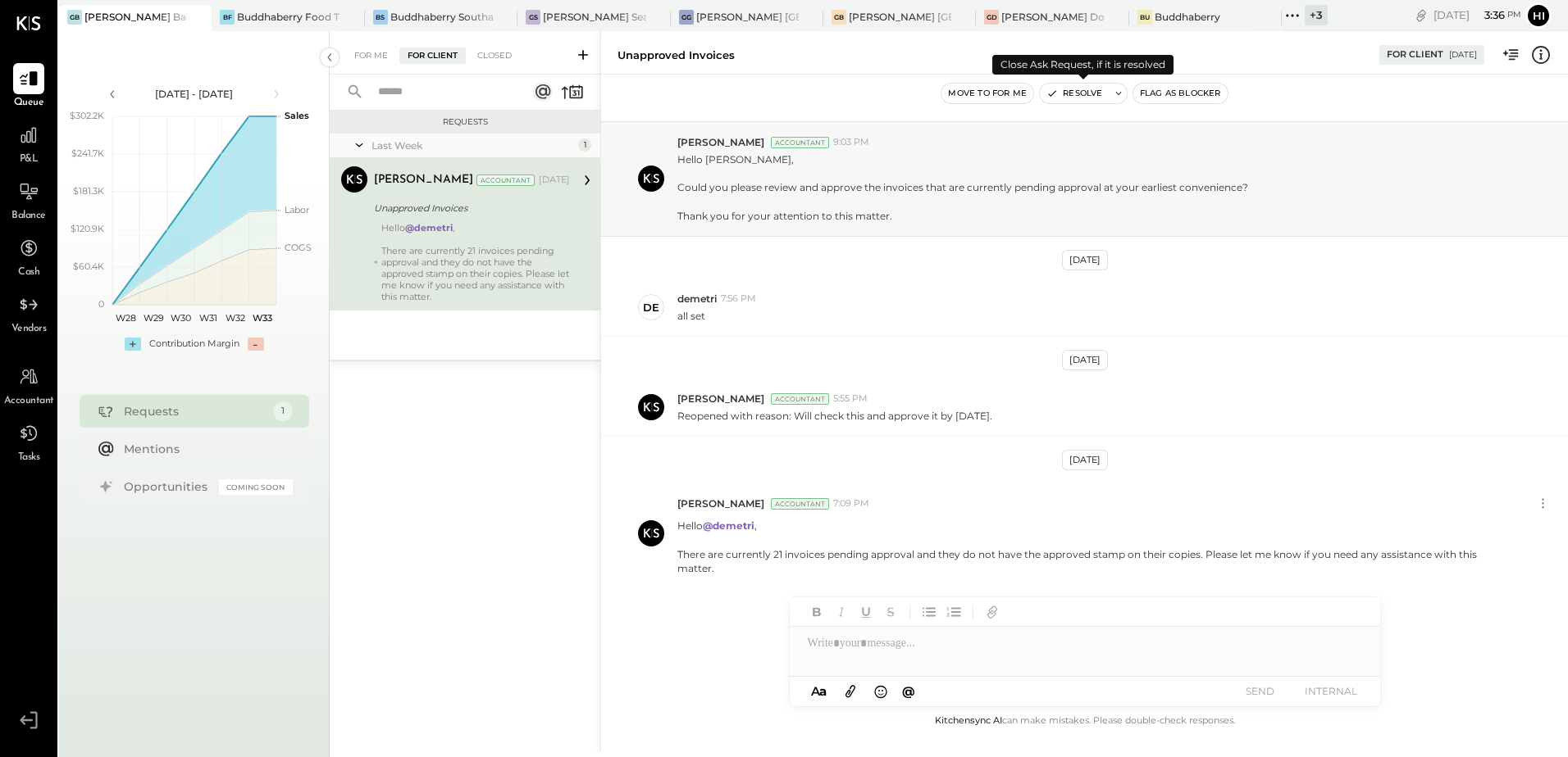
click at [1098, 91] on button "Resolve" at bounding box center [1074, 94] width 69 height 20
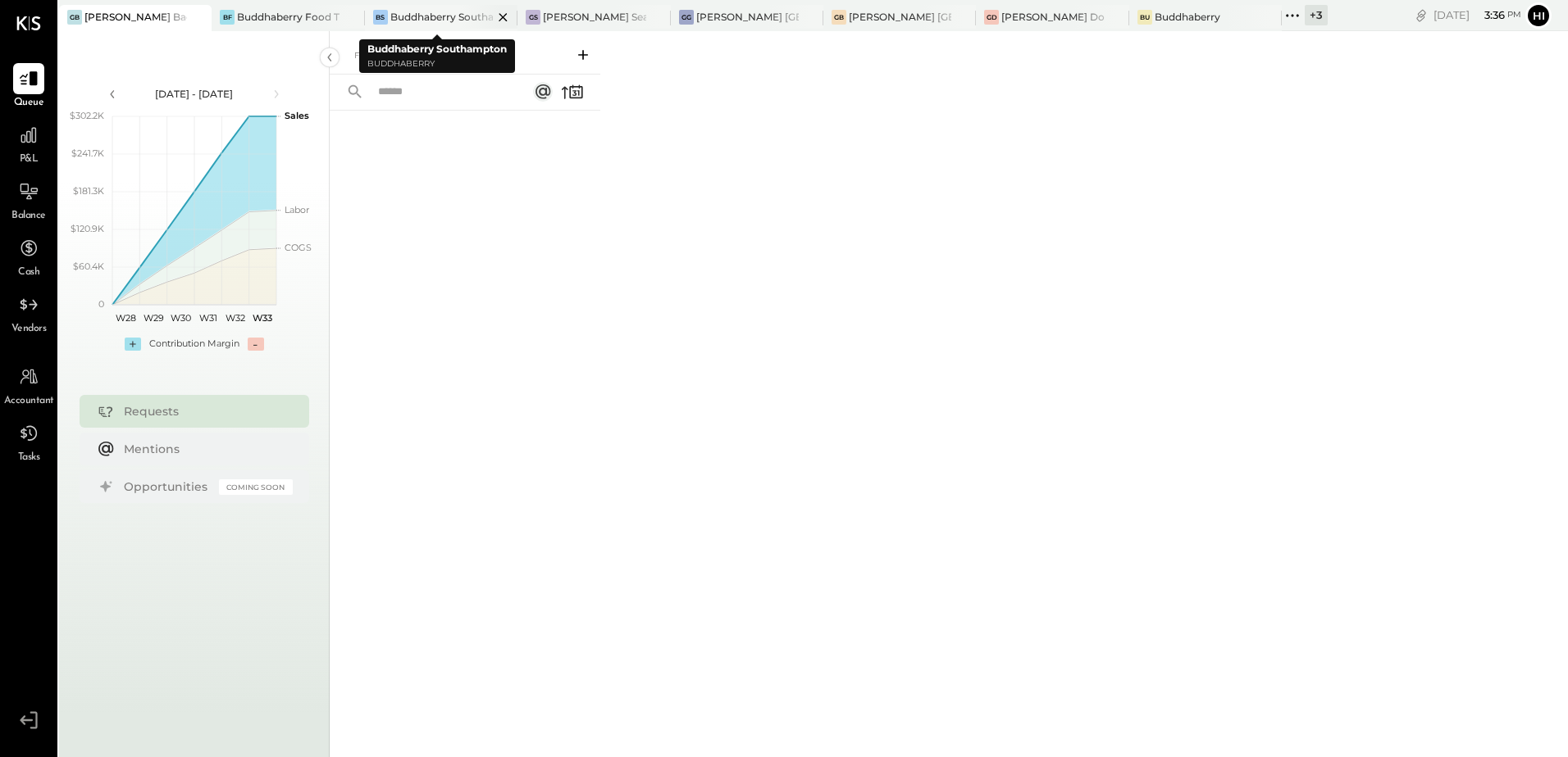
click at [422, 14] on div "Buddhaberry Southampton" at bounding box center [442, 17] width 103 height 14
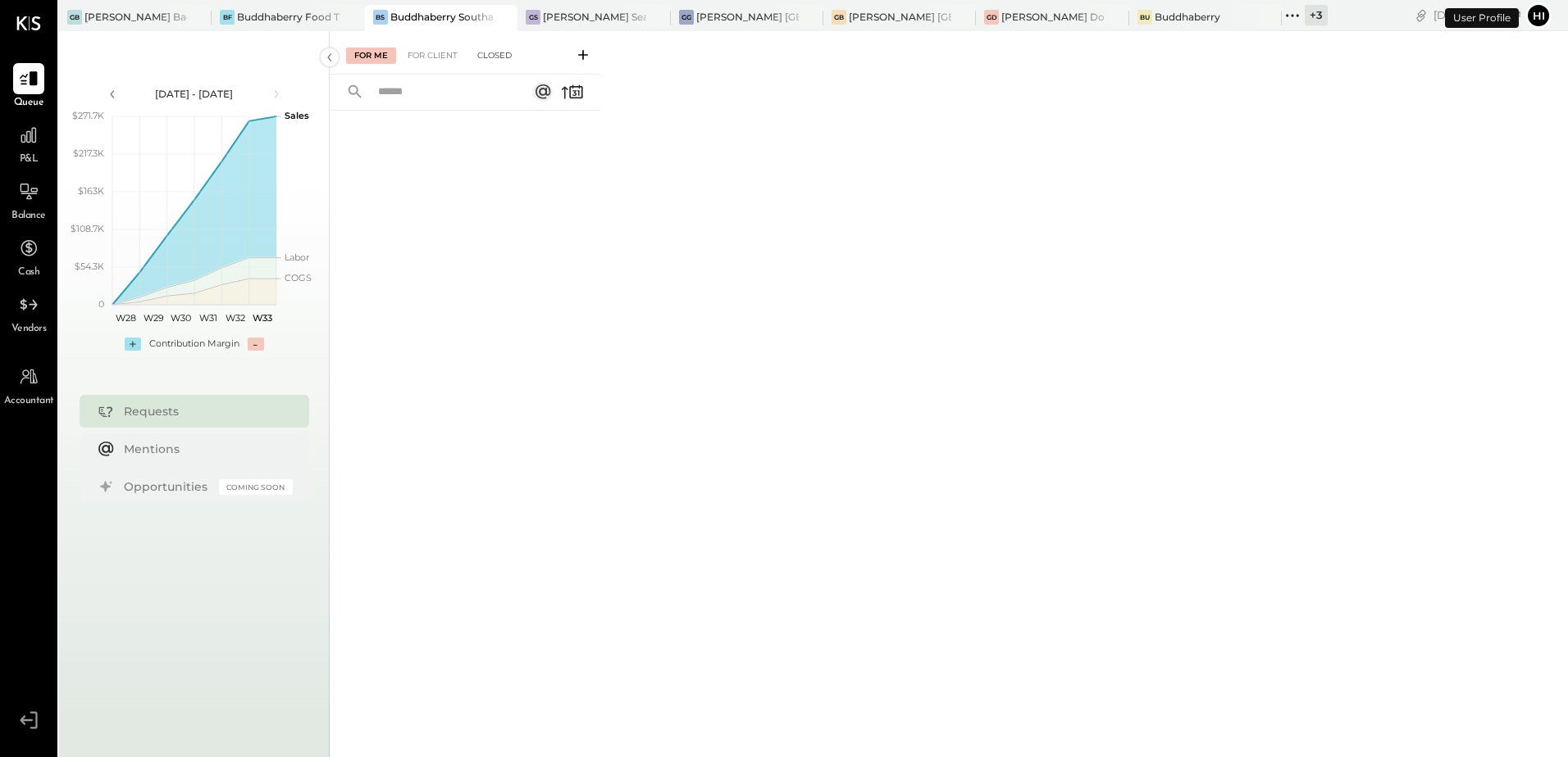
click at [499, 59] on div "Closed" at bounding box center [494, 56] width 51 height 17
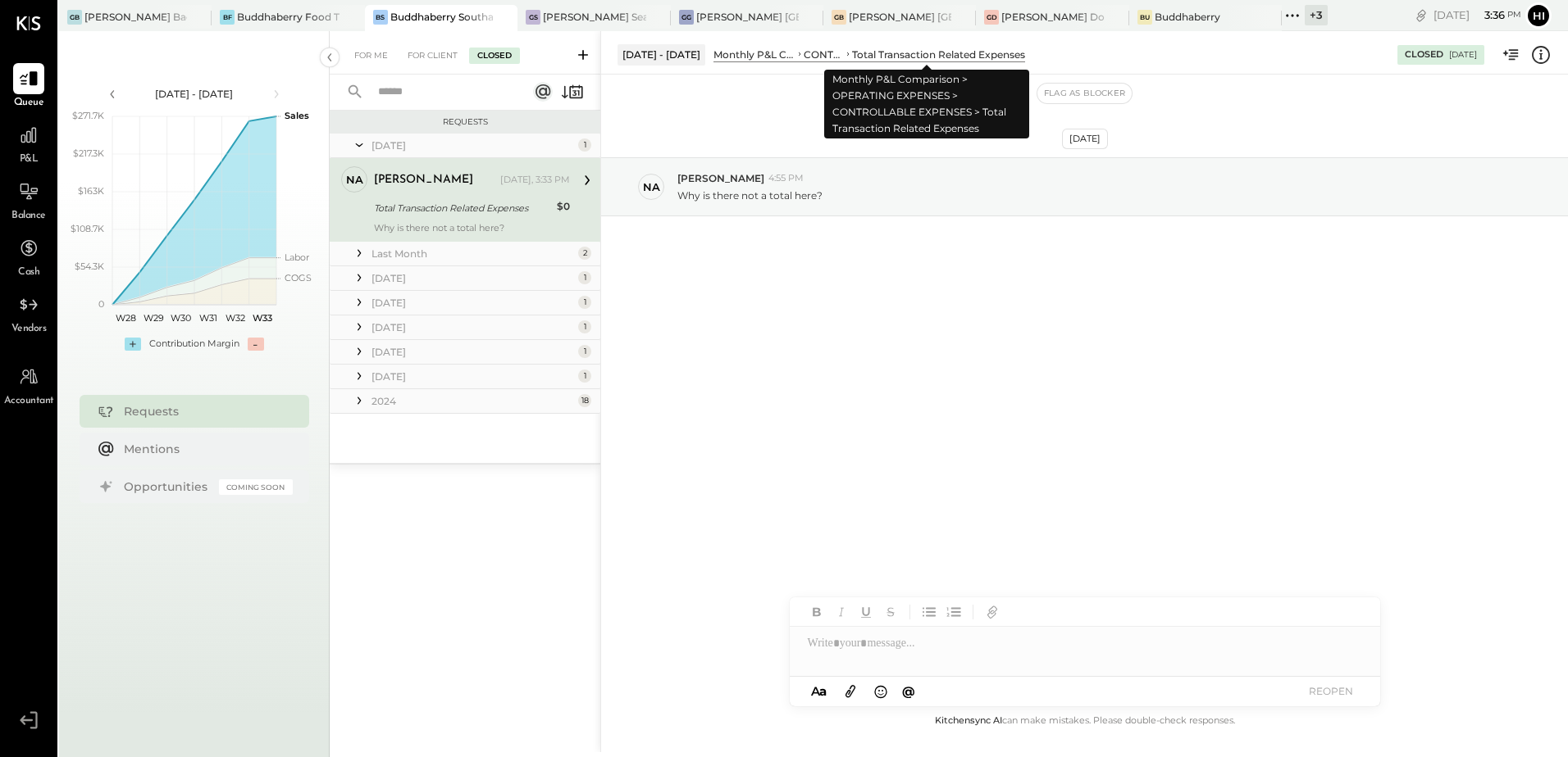
click at [880, 56] on div "Total Transaction Related Expenses" at bounding box center [938, 54] width 173 height 14
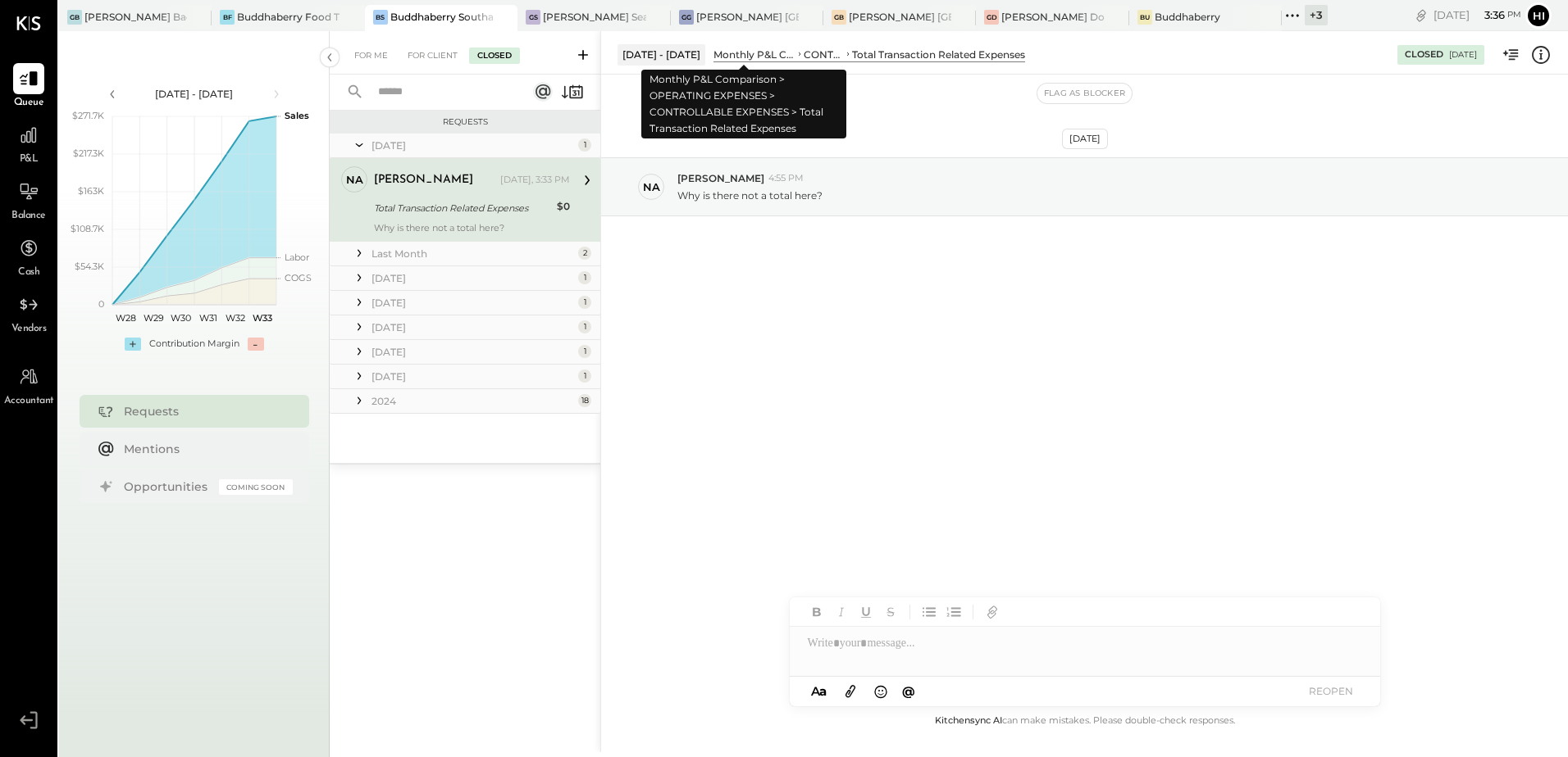
click at [760, 53] on div "Monthly P&L Comparison" at bounding box center [754, 54] width 82 height 14
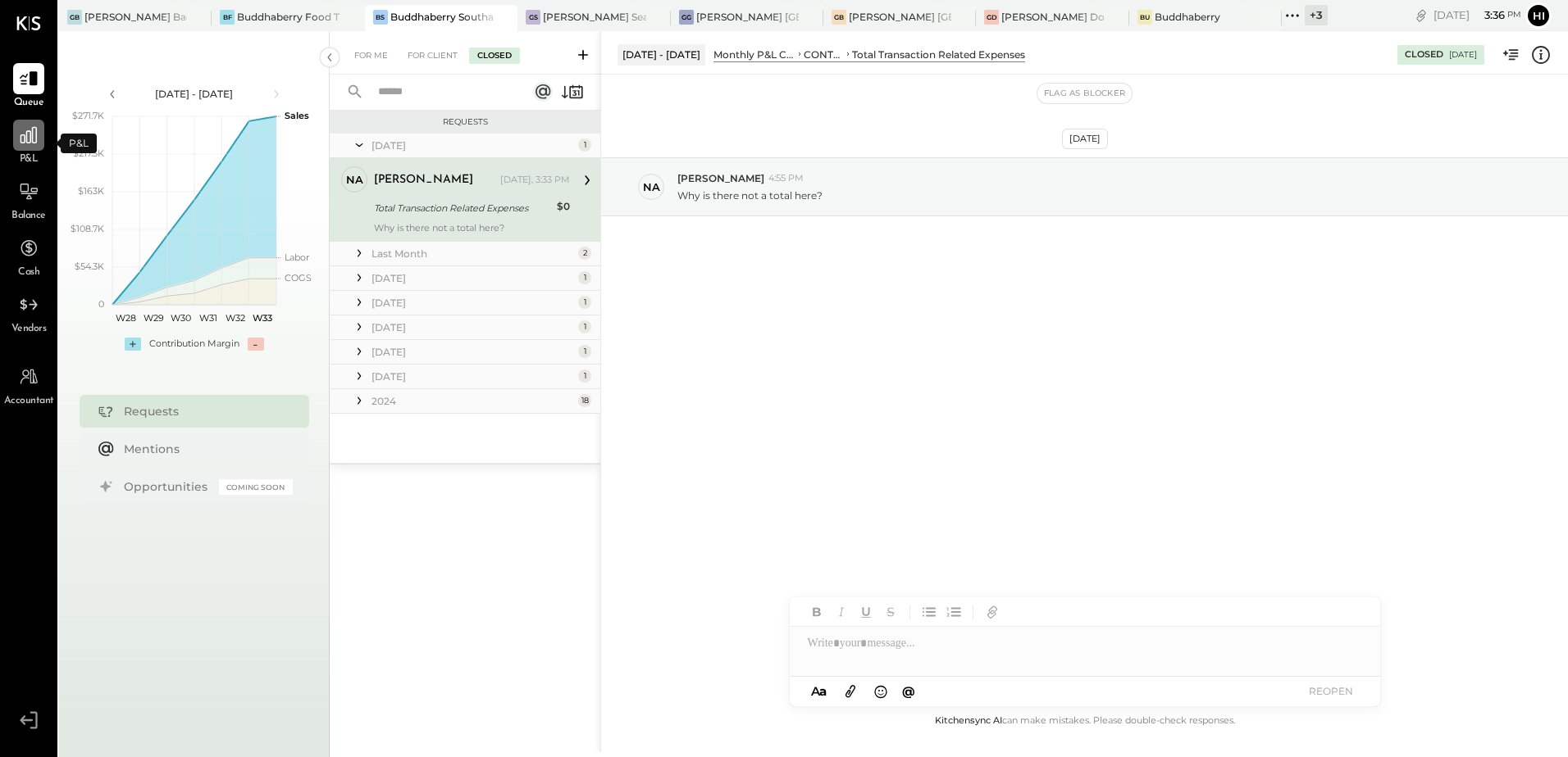
click at [22, 147] on div at bounding box center [29, 135] width 32 height 32
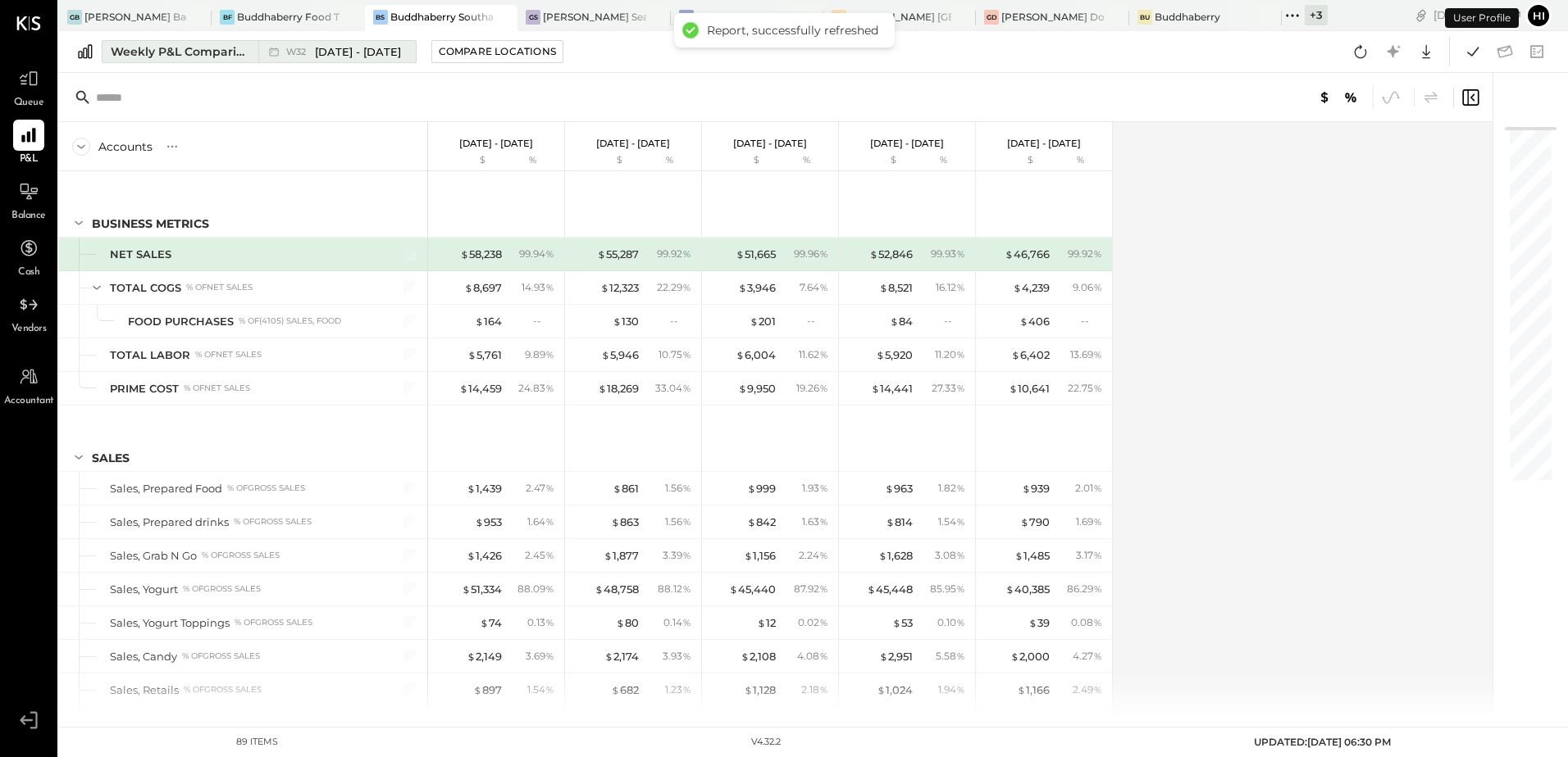
click at [321, 48] on span "[DATE] - [DATE]" at bounding box center [358, 51] width 86 height 16
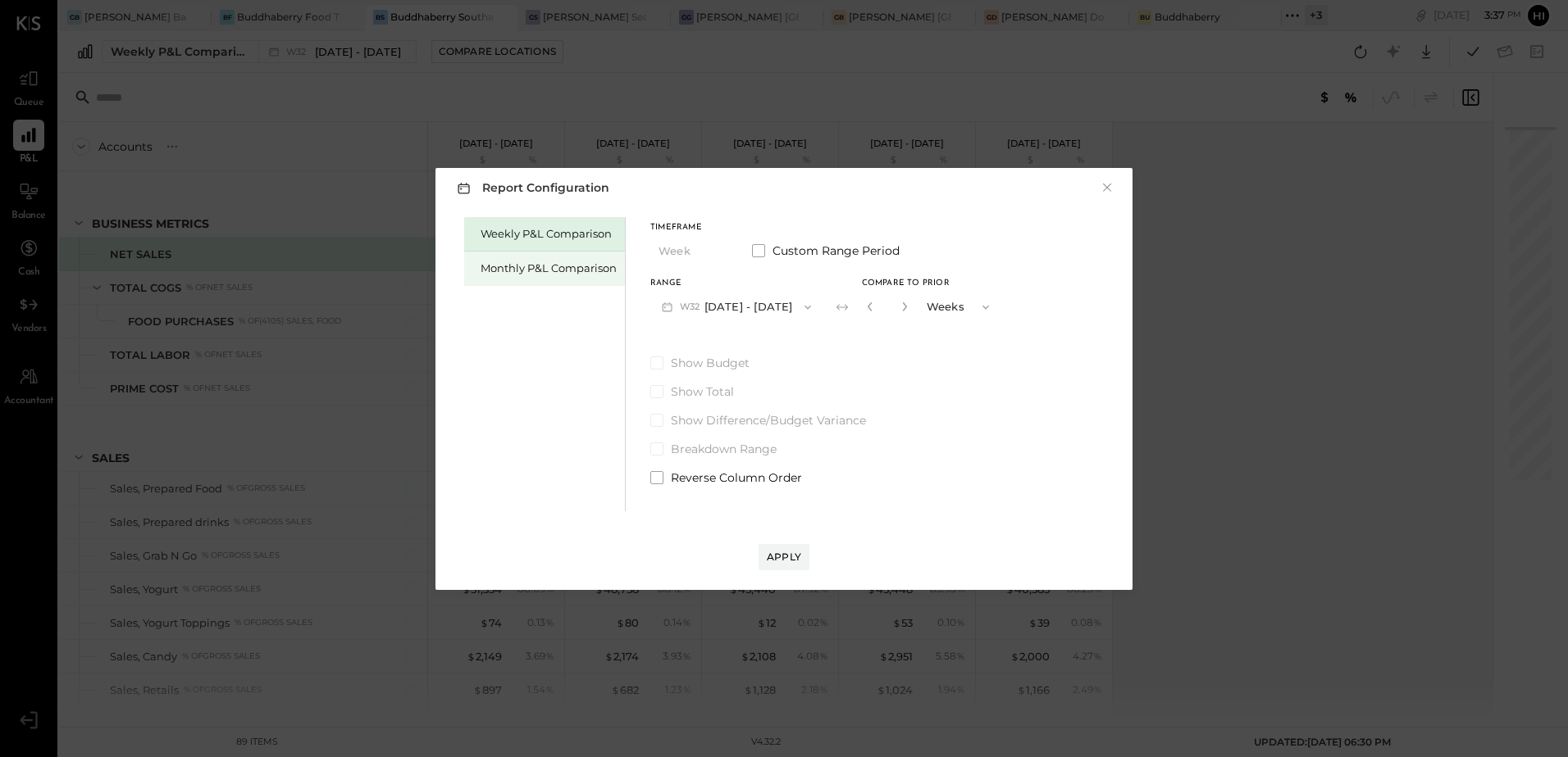
click at [592, 268] on div "Monthly P&L Comparison" at bounding box center [548, 268] width 136 height 16
click at [802, 303] on icon "button" at bounding box center [809, 308] width 13 height 13
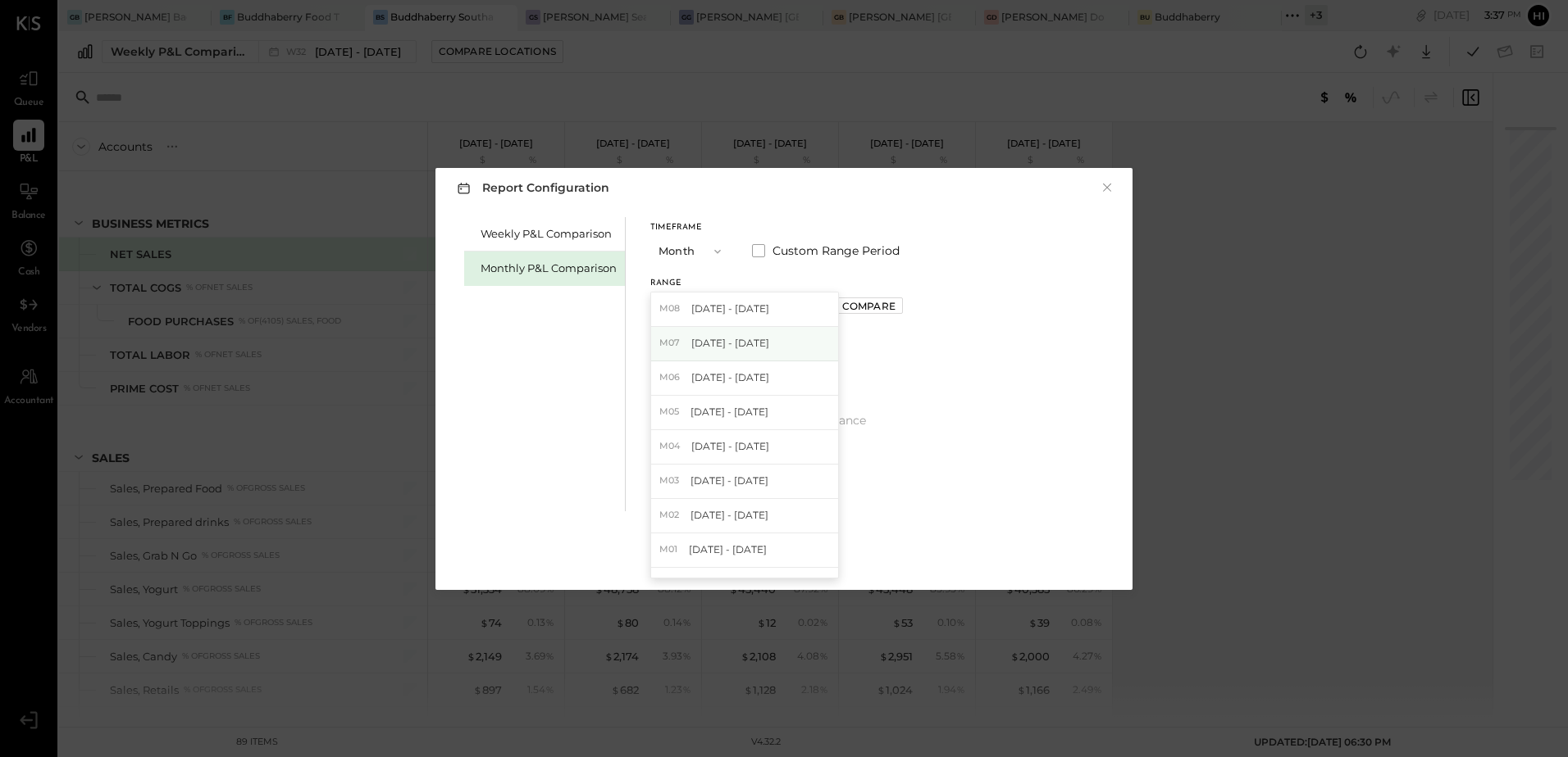
click at [779, 341] on div "M07 [DATE] - [DATE]" at bounding box center [744, 344] width 187 height 35
click at [777, 556] on div "Apply" at bounding box center [784, 556] width 35 height 14
